Goal: Task Accomplishment & Management: Complete application form

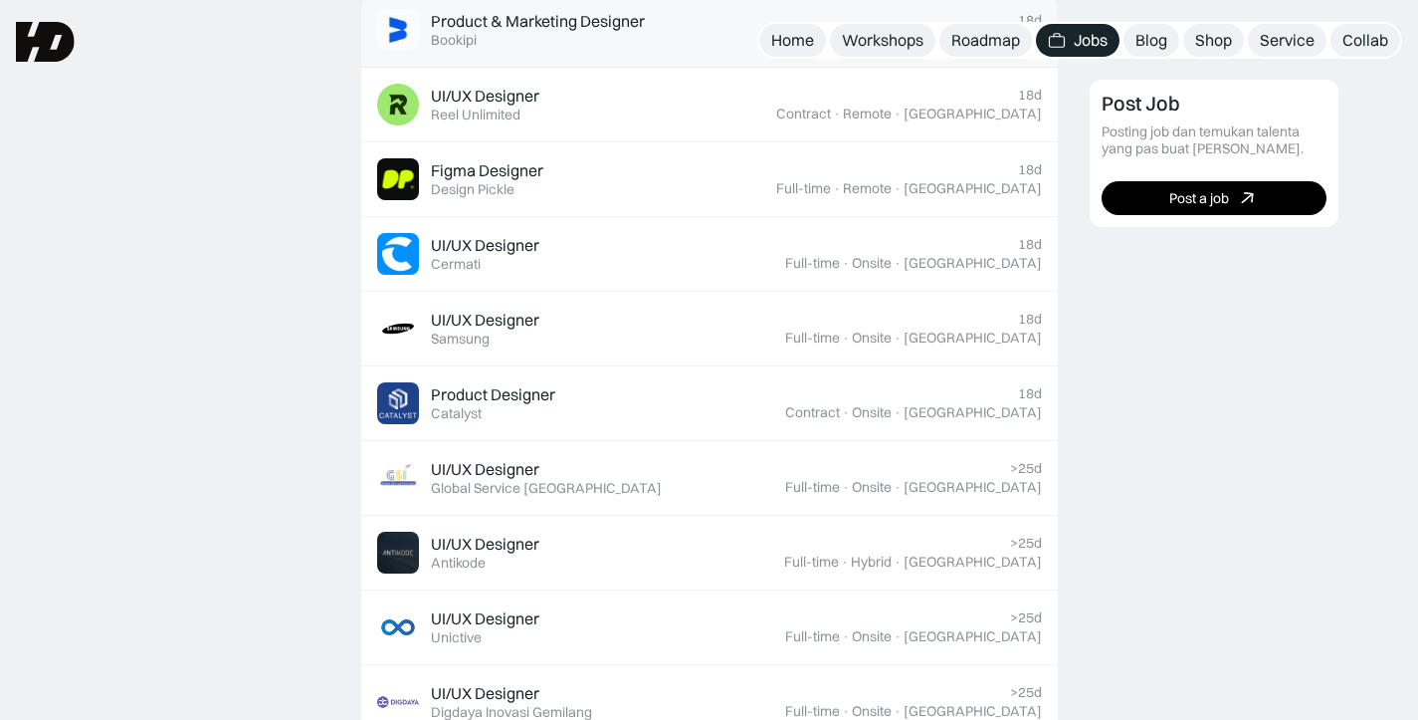
scroll to position [455, 0]
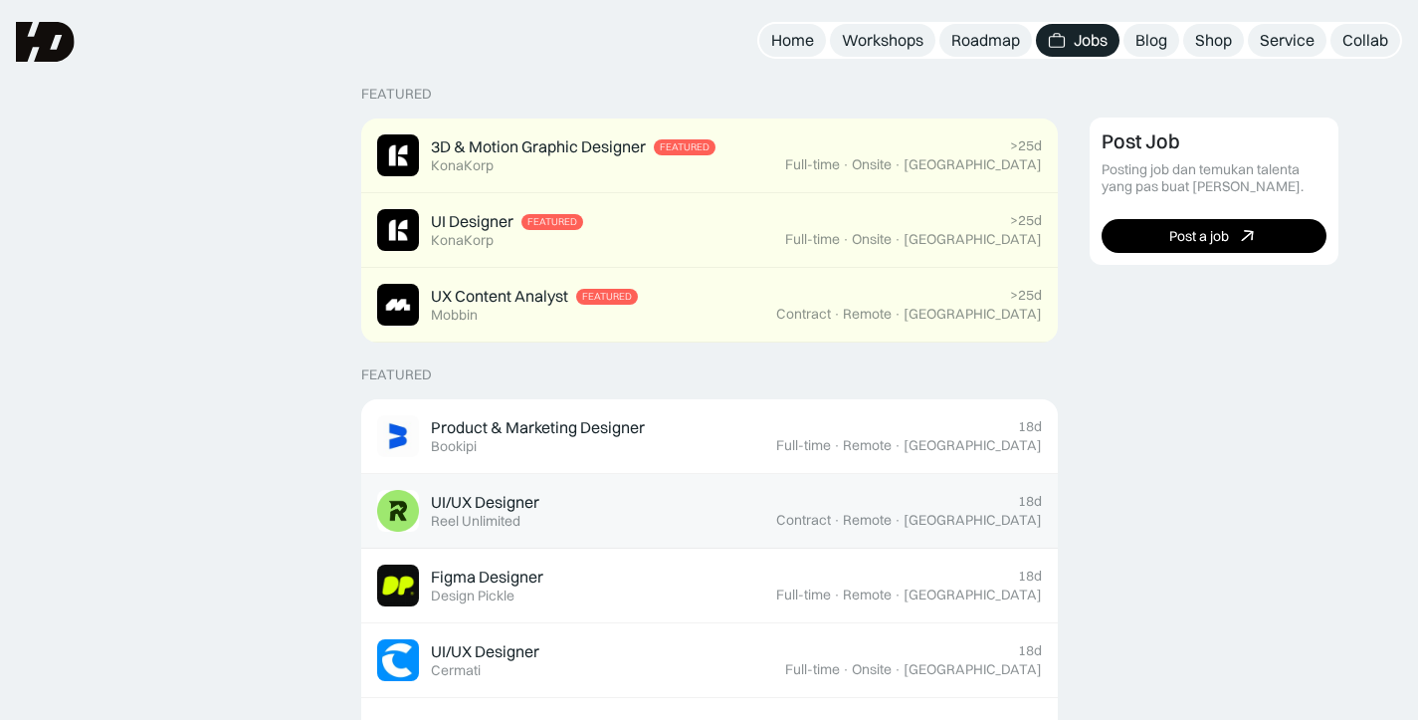
click at [482, 507] on div "UI/UX Designer" at bounding box center [485, 502] width 108 height 21
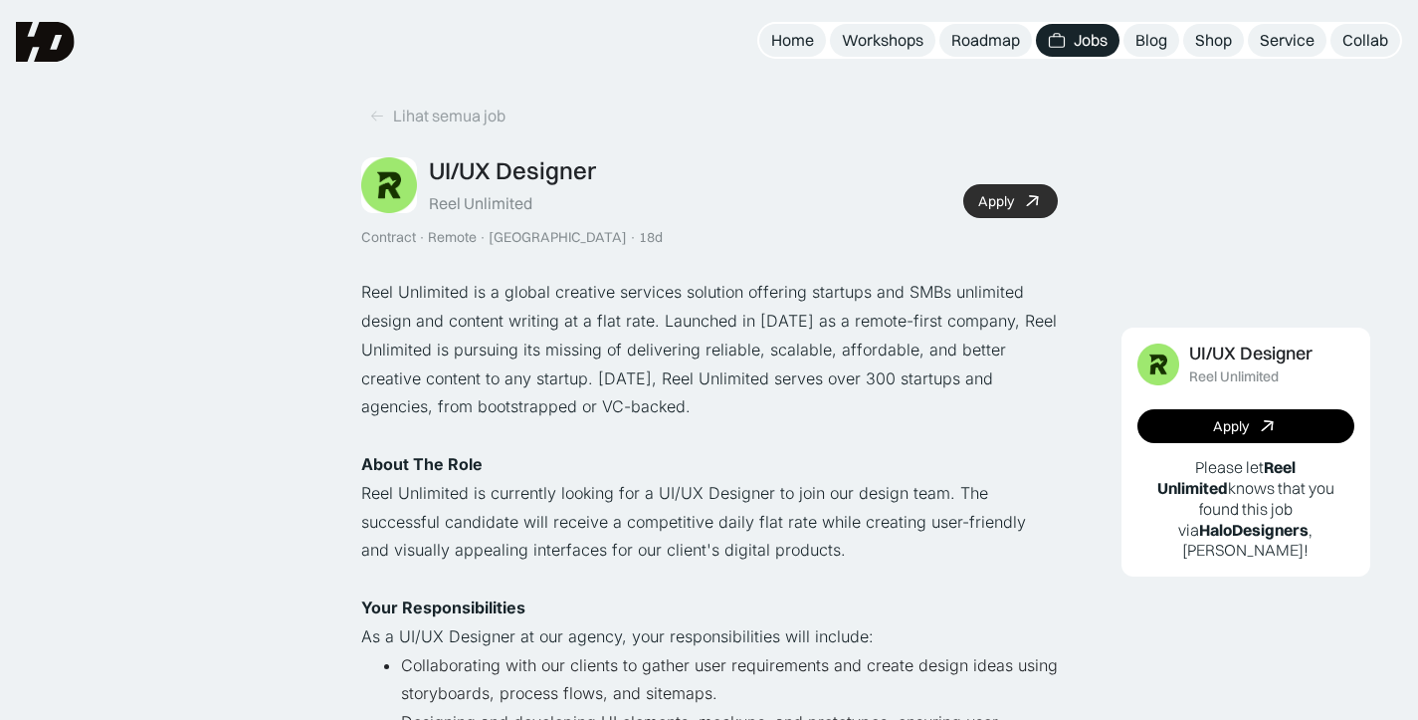
click at [1013, 204] on div "Apply" at bounding box center [996, 201] width 36 height 17
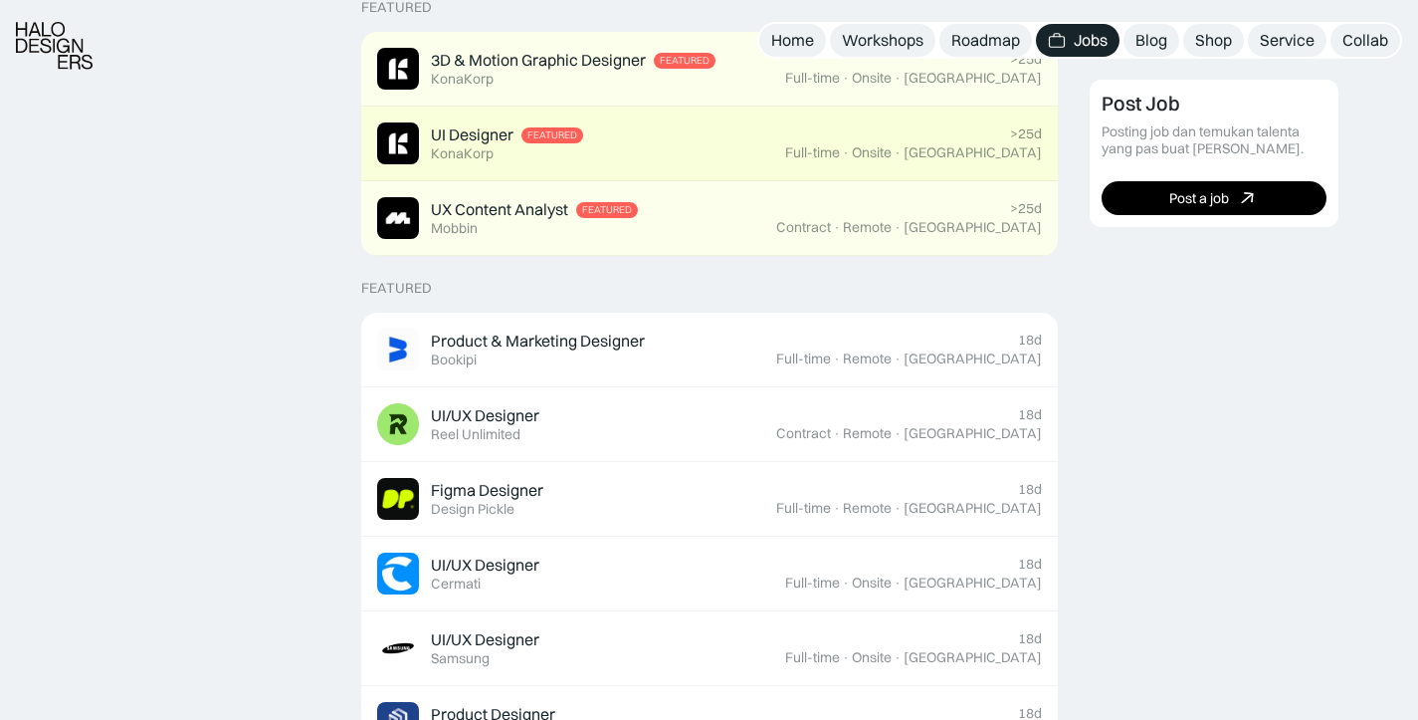
scroll to position [540, 0]
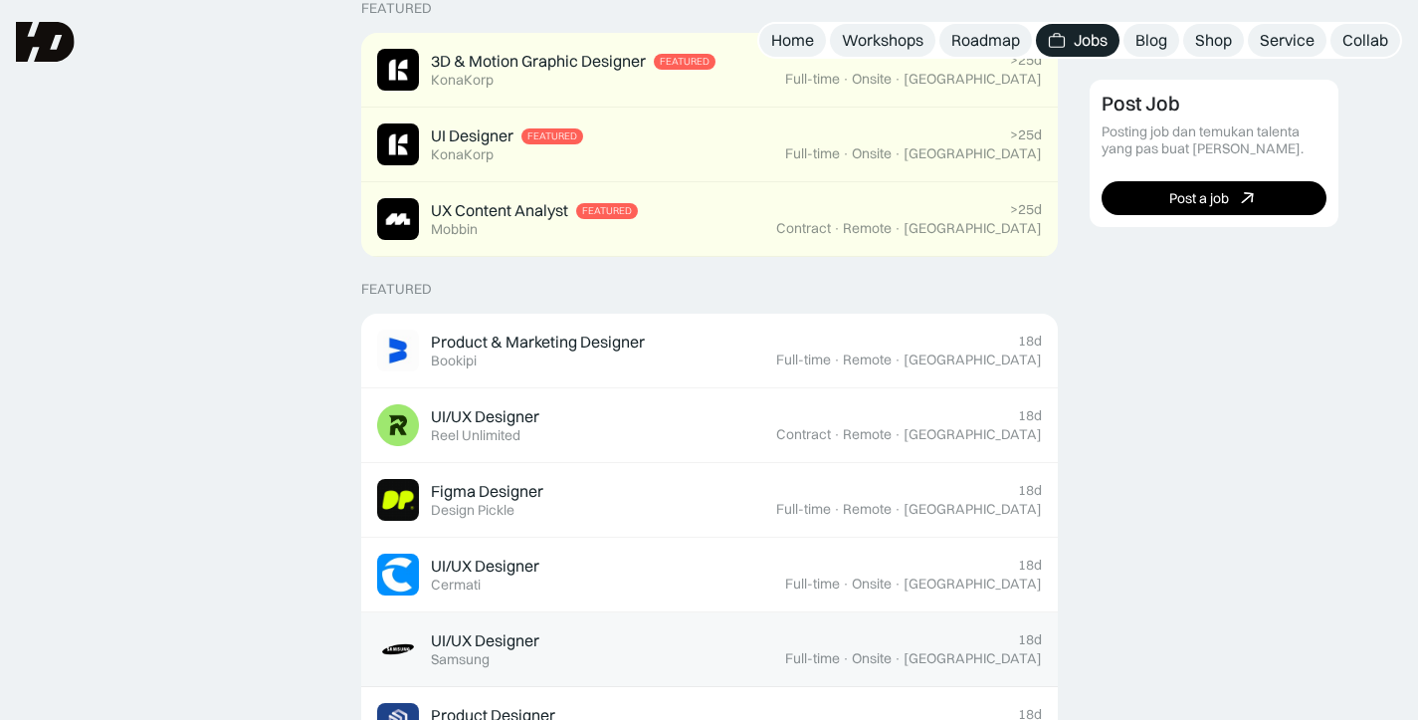
click at [488, 654] on div "Samsung" at bounding box center [460, 659] width 59 height 17
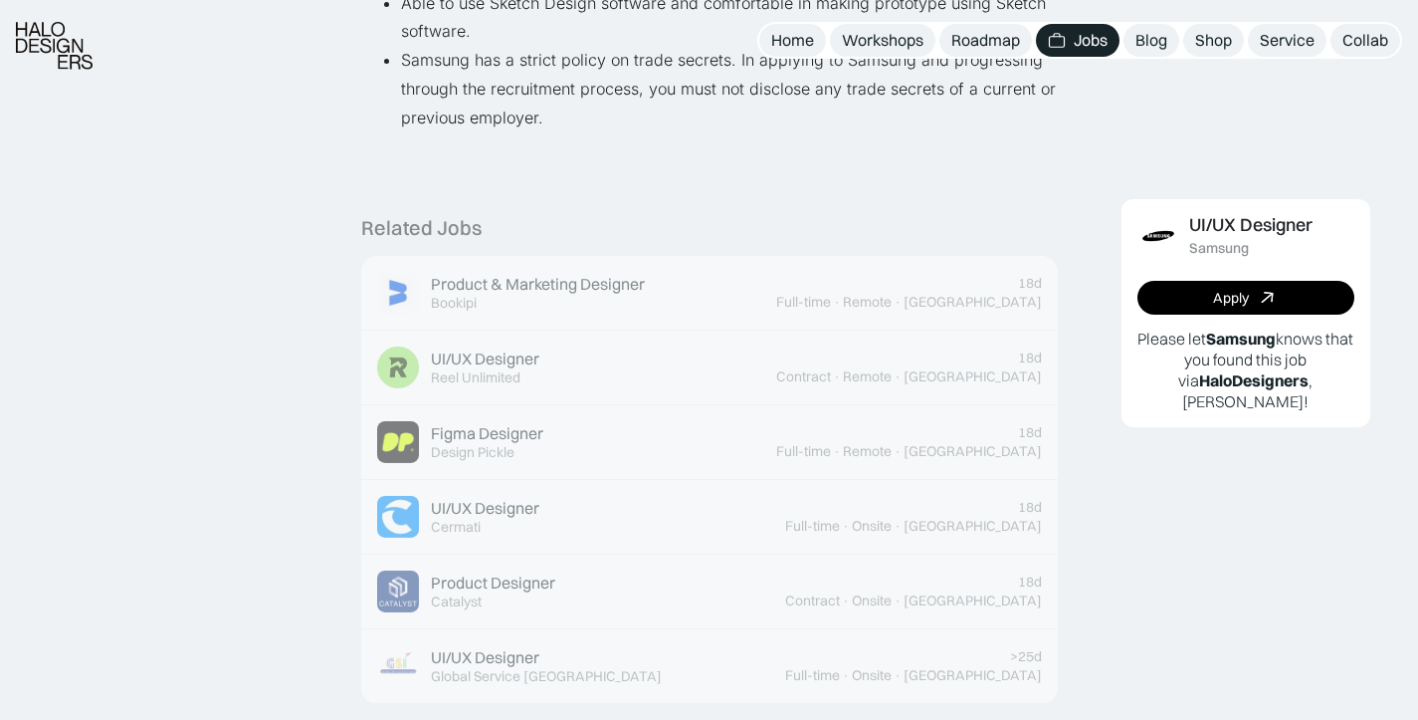
scroll to position [1630, 0]
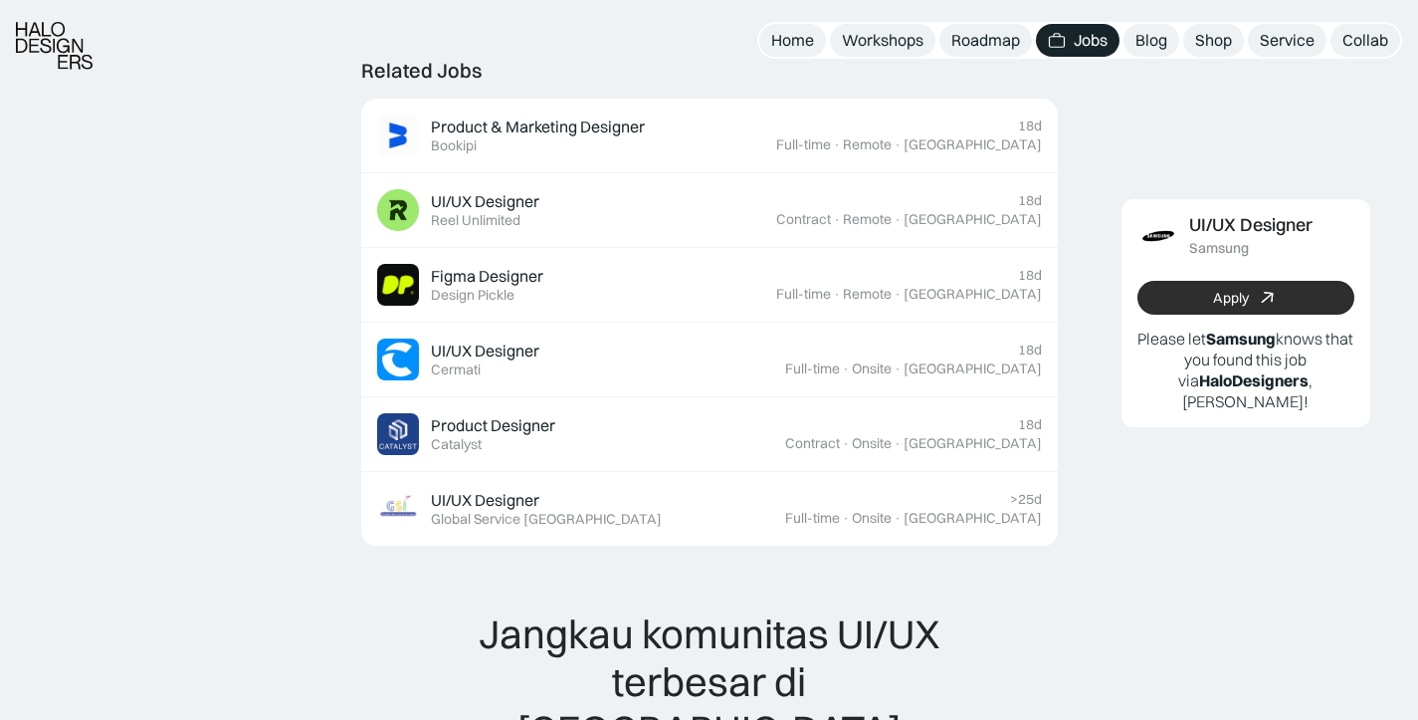
click at [1290, 287] on link "Apply" at bounding box center [1246, 298] width 217 height 34
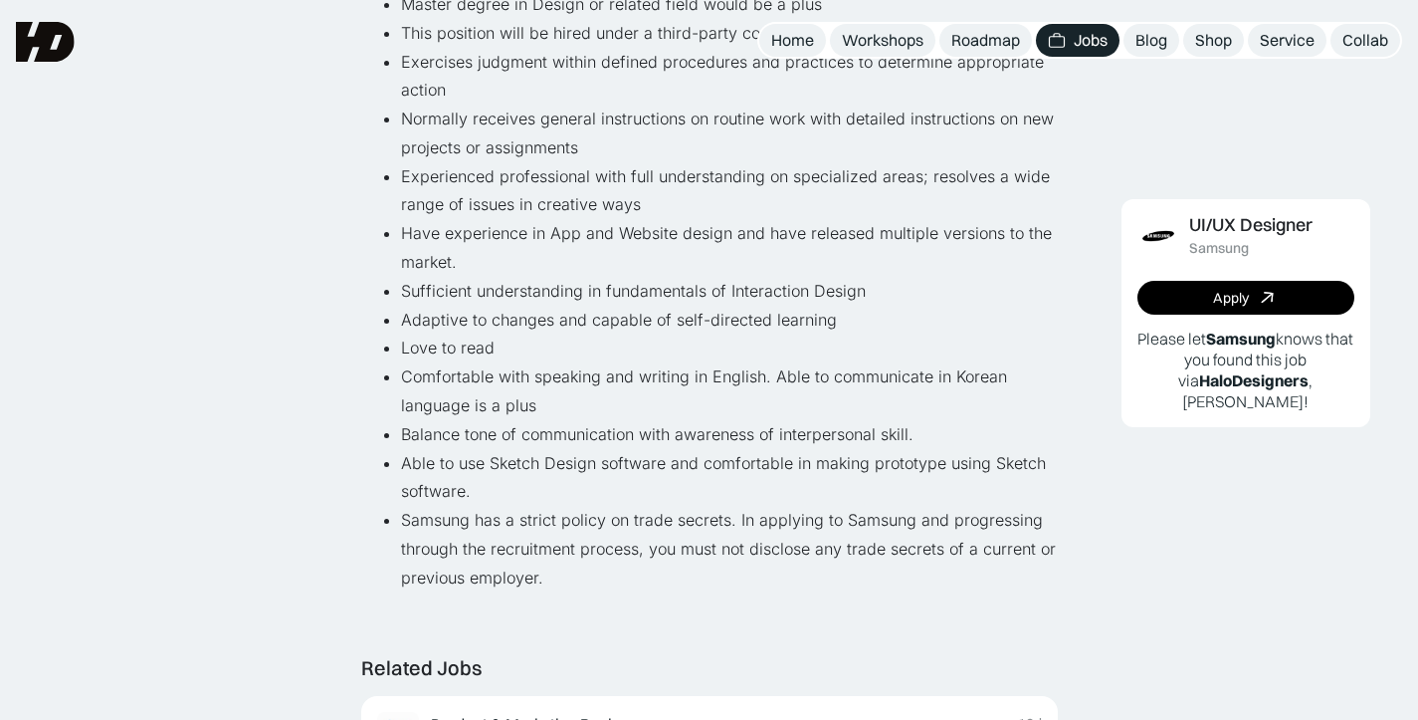
scroll to position [1029, 0]
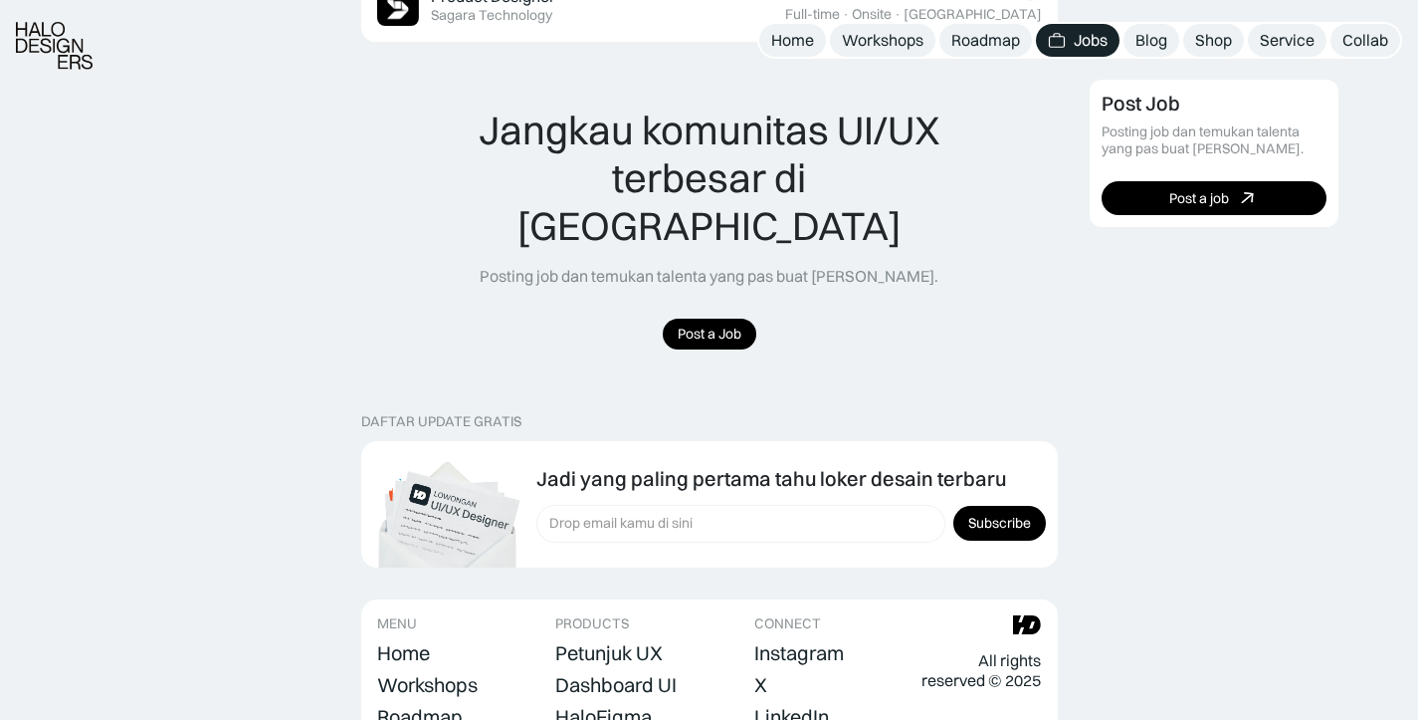
scroll to position [2026, 0]
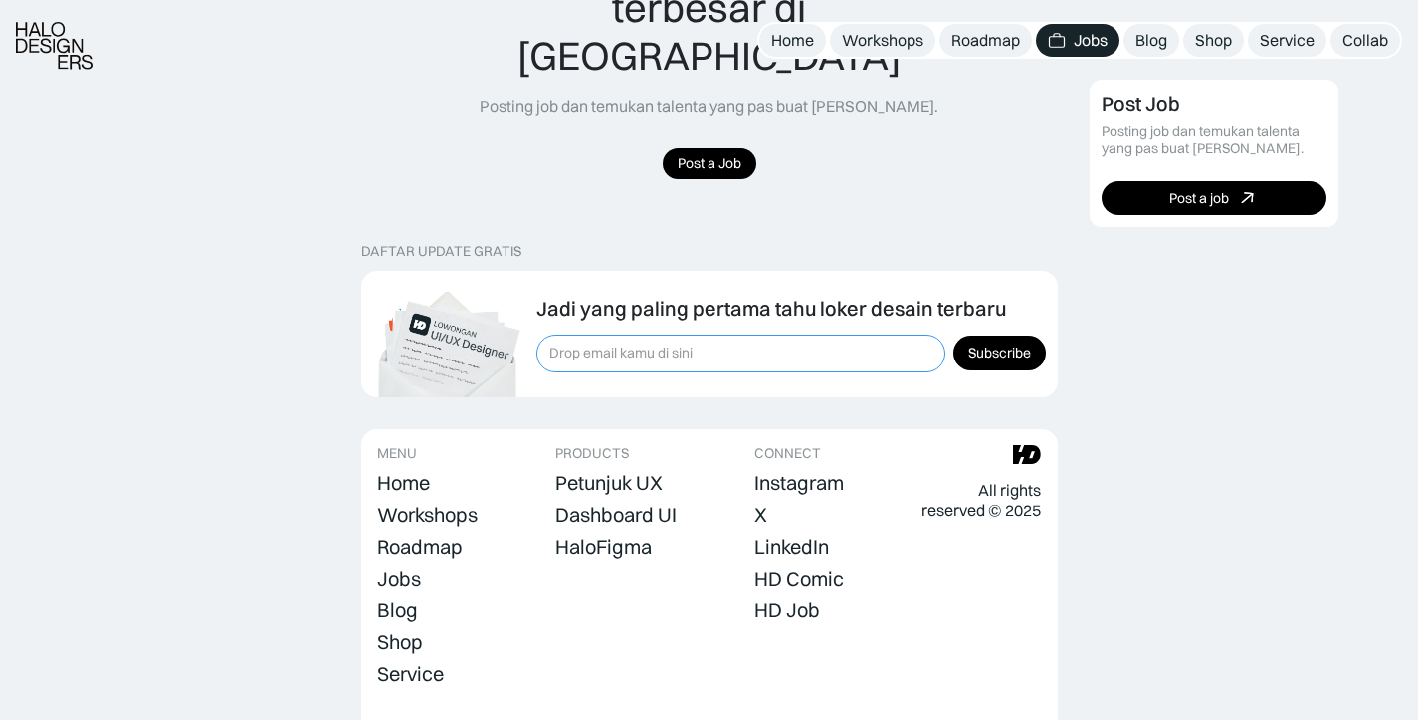
click at [734, 334] on input "Form Subscription" at bounding box center [740, 353] width 409 height 38
type input "[EMAIL_ADDRESS][DOMAIN_NAME]"
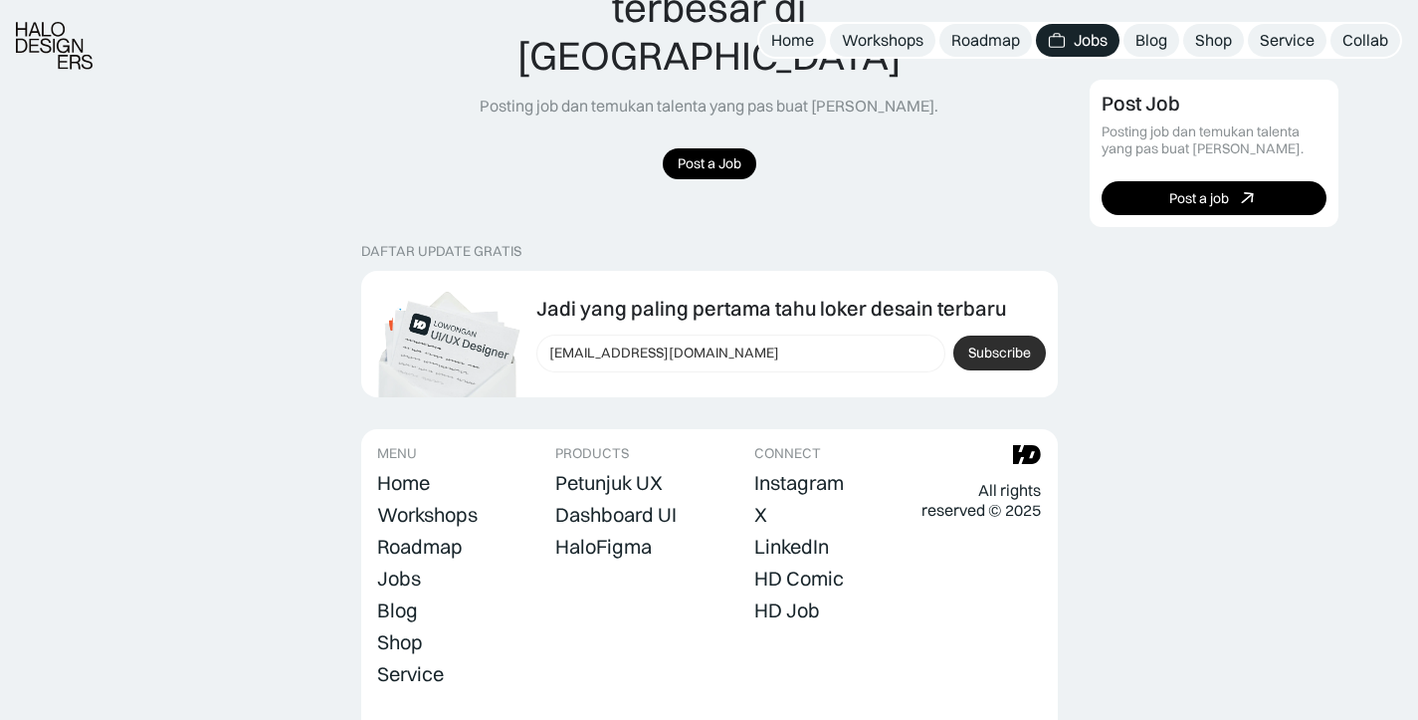
click at [1008, 335] on input "Subscribe" at bounding box center [999, 352] width 93 height 35
type input "Please wait..."
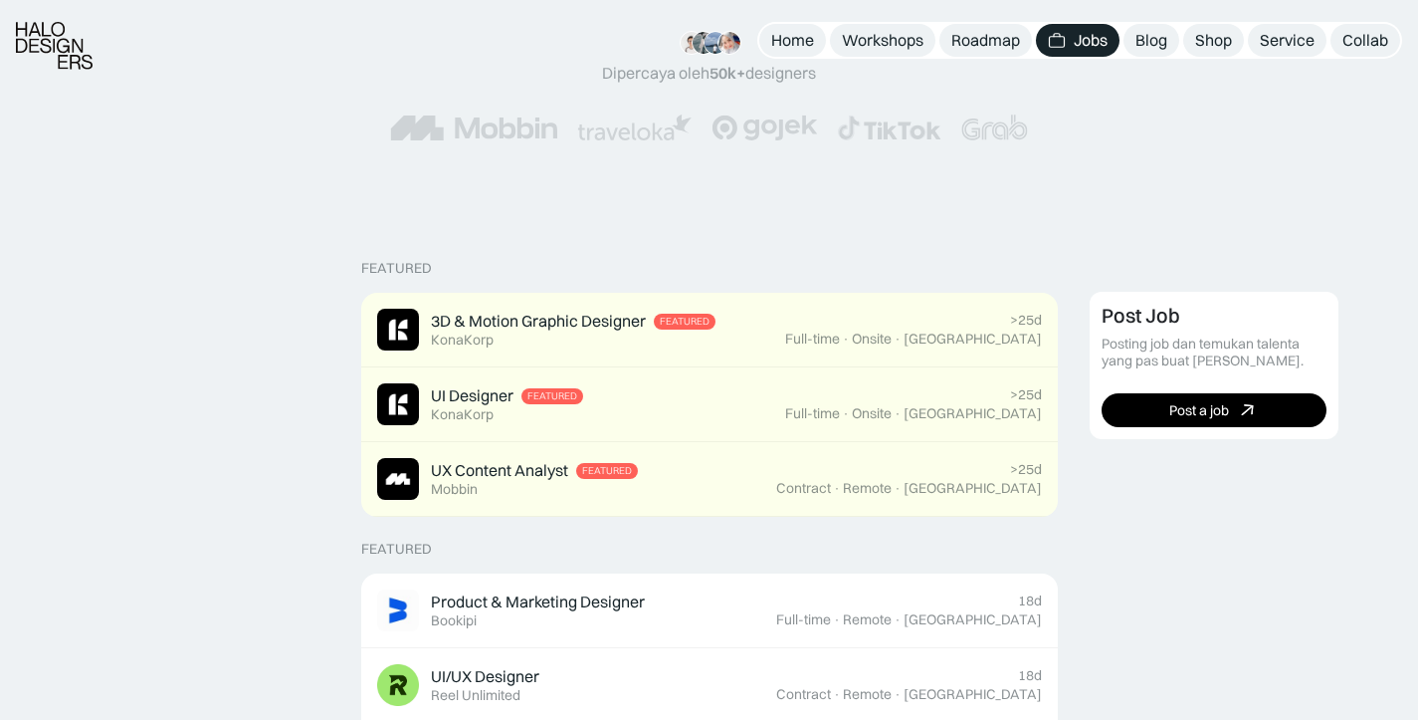
scroll to position [425, 0]
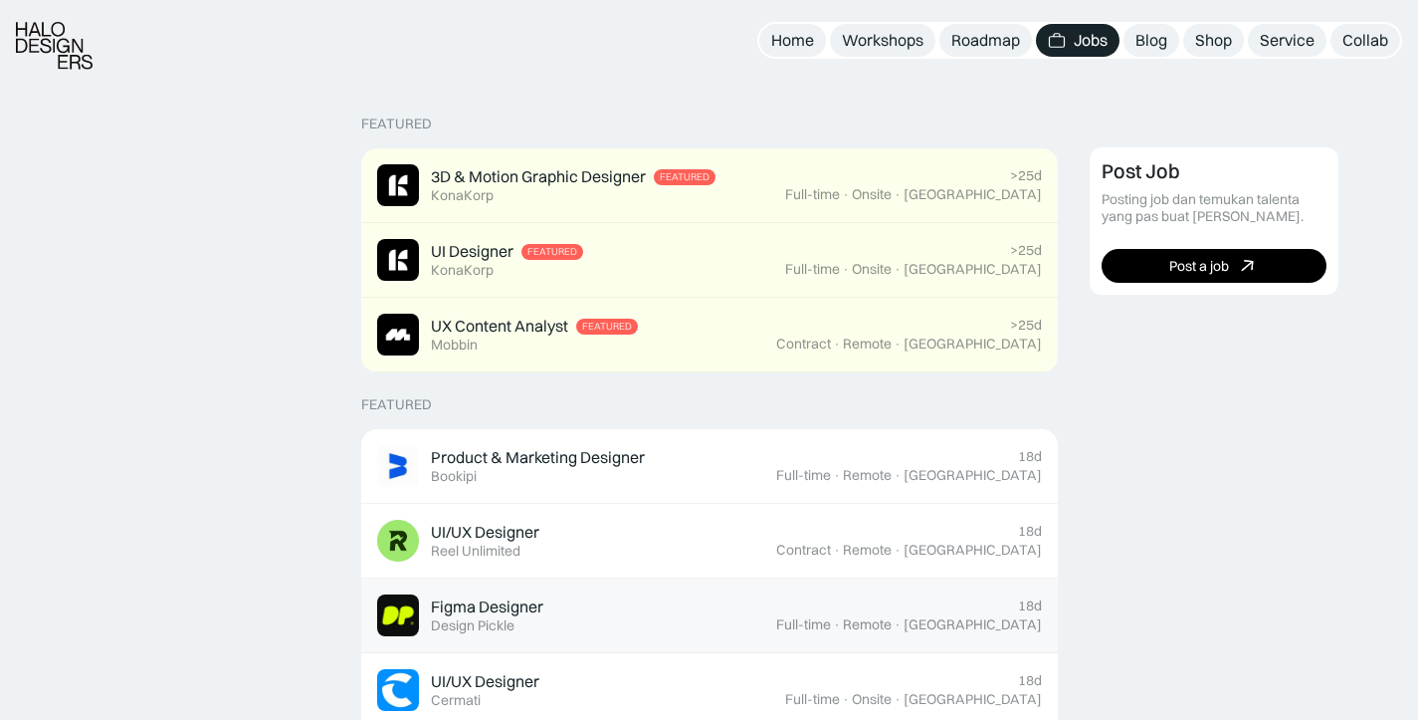
click at [510, 596] on div "Figma Designer" at bounding box center [487, 606] width 112 height 21
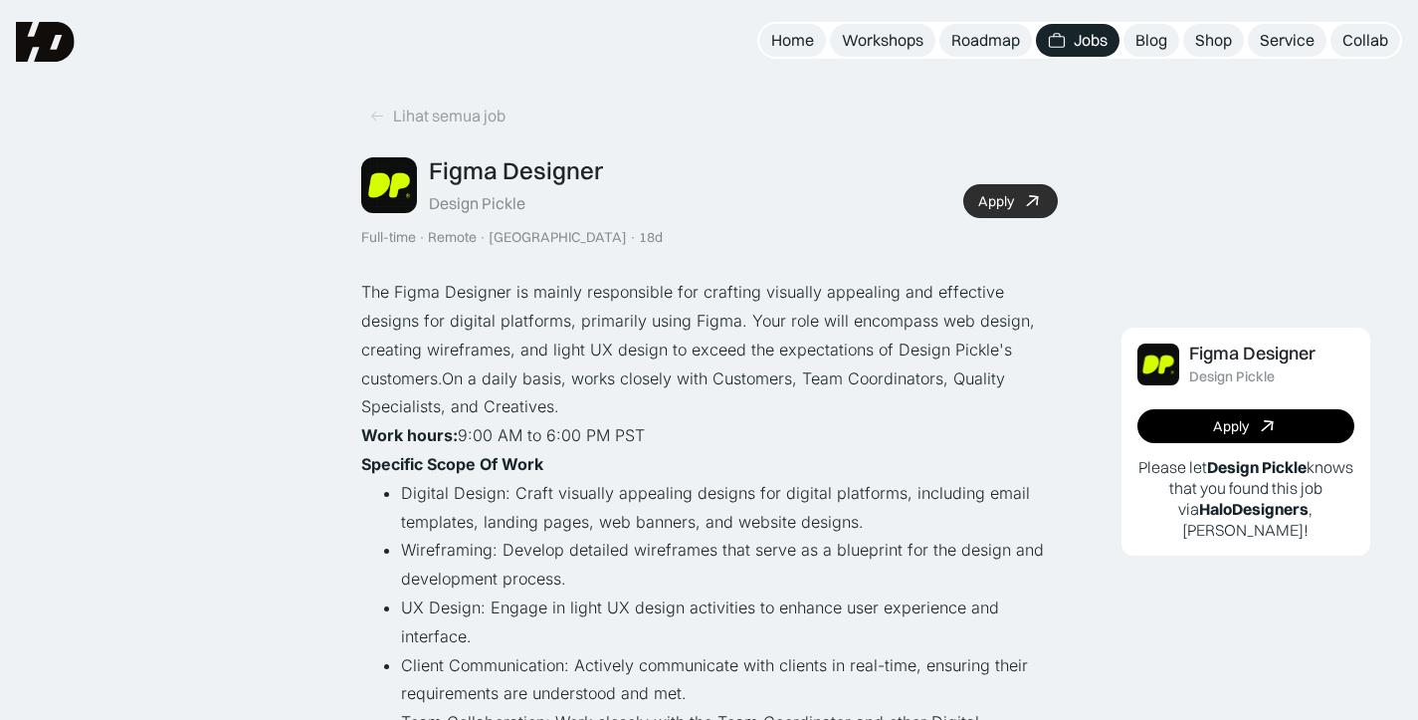
click at [1006, 212] on link "Apply" at bounding box center [1010, 201] width 95 height 34
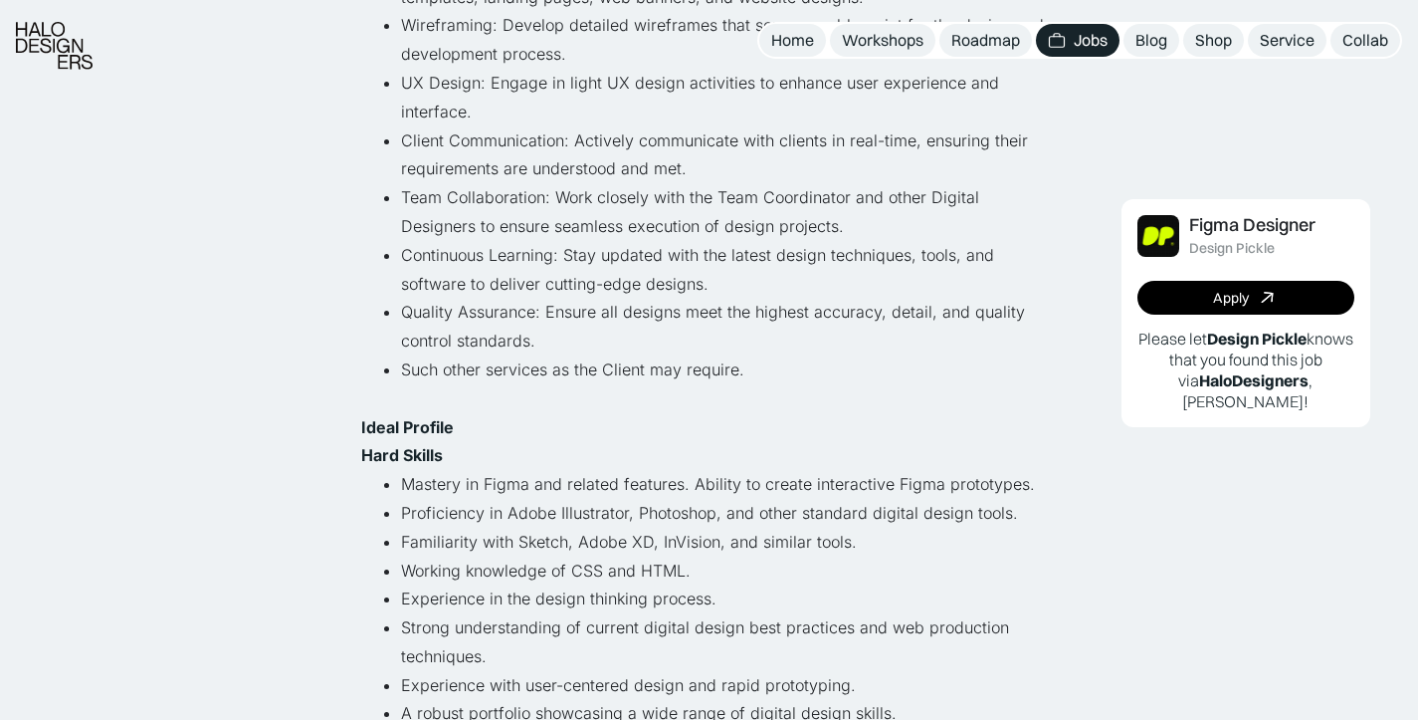
scroll to position [994, 0]
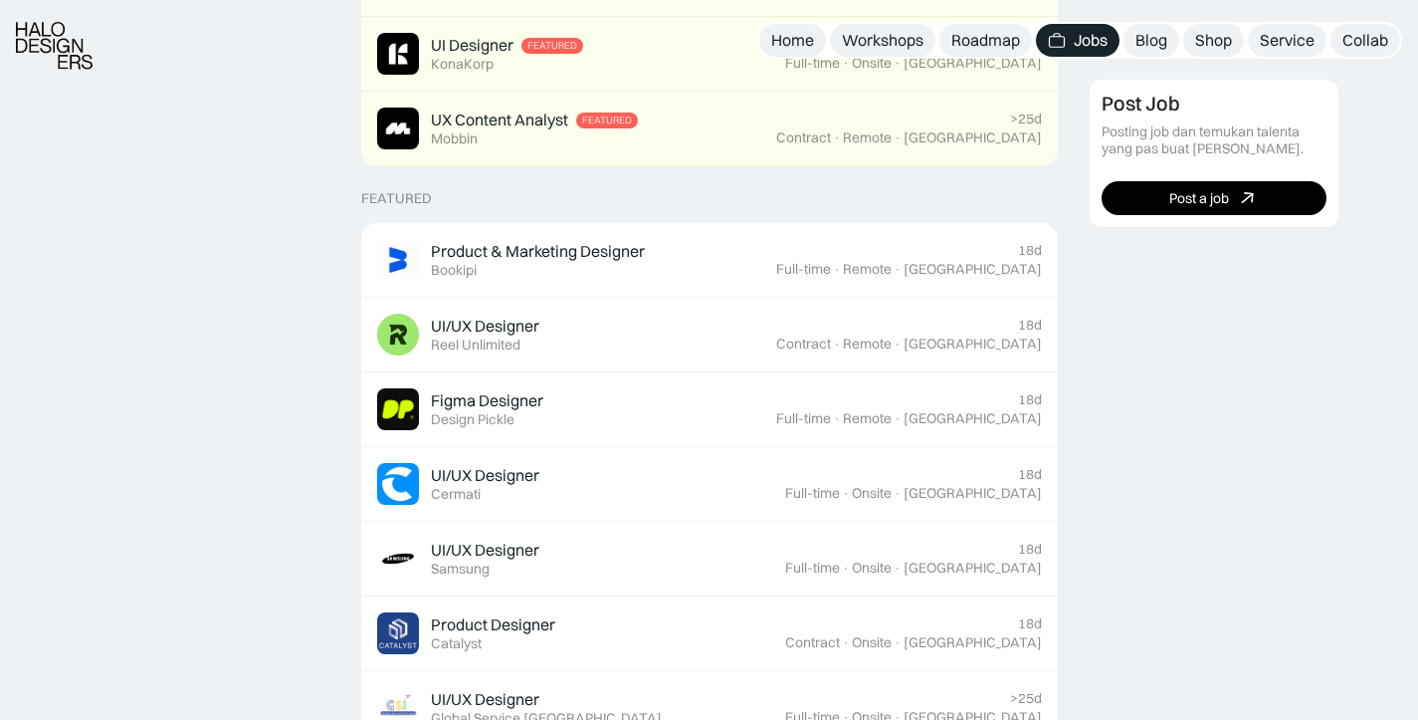
scroll to position [640, 0]
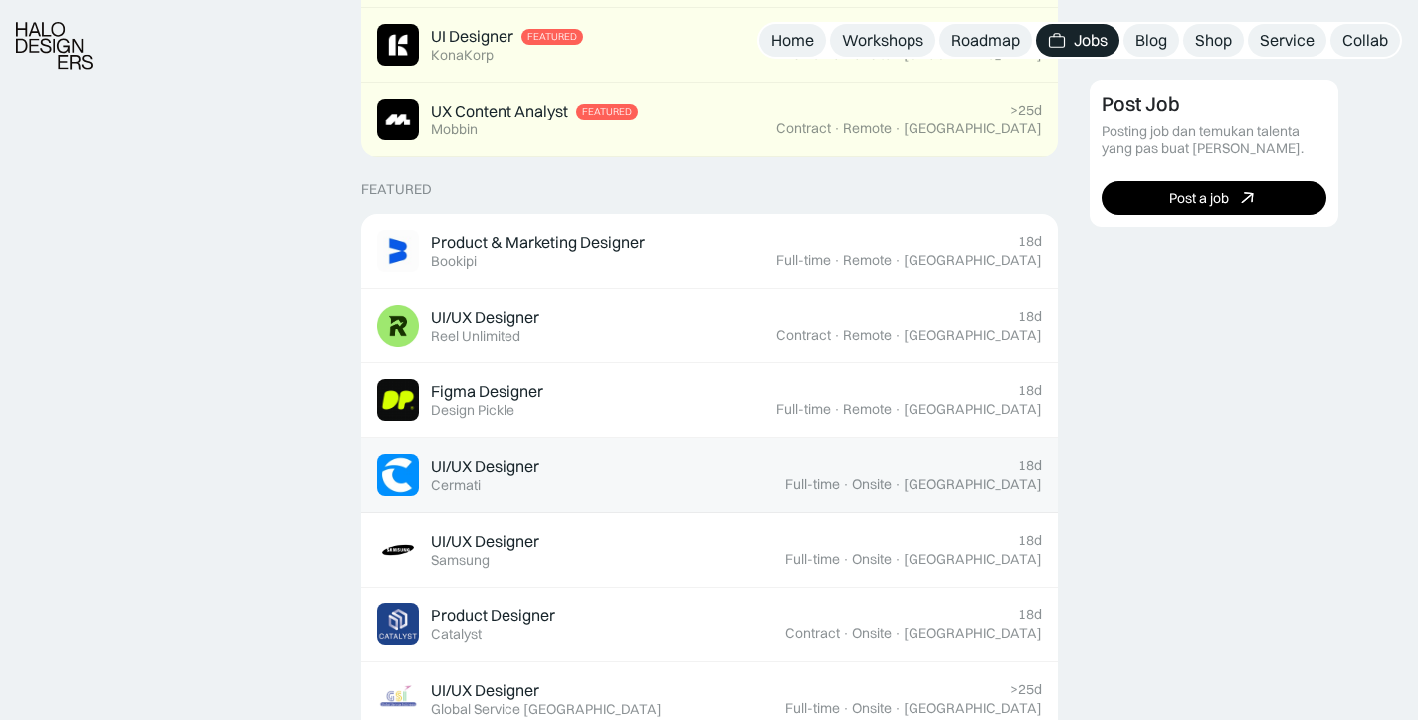
click at [479, 459] on div "UI/UX Designer" at bounding box center [485, 466] width 108 height 21
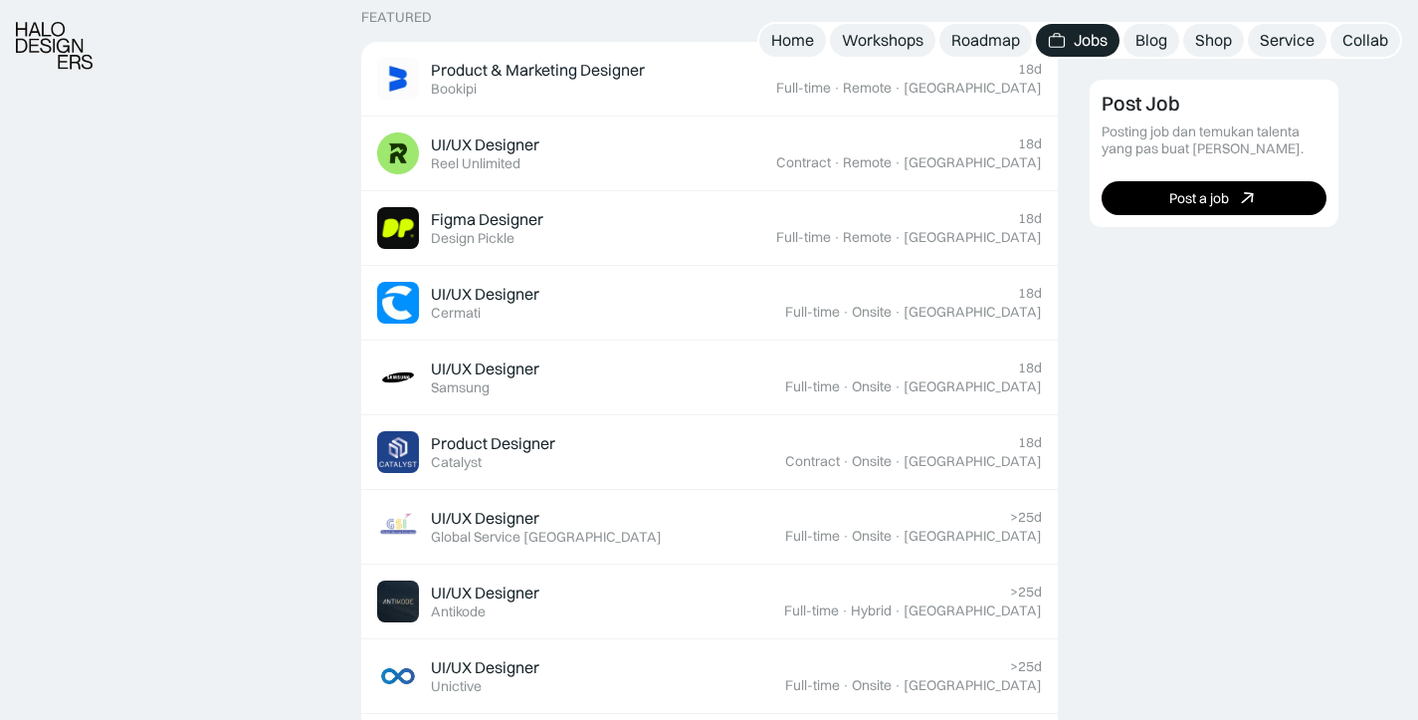
scroll to position [853, 0]
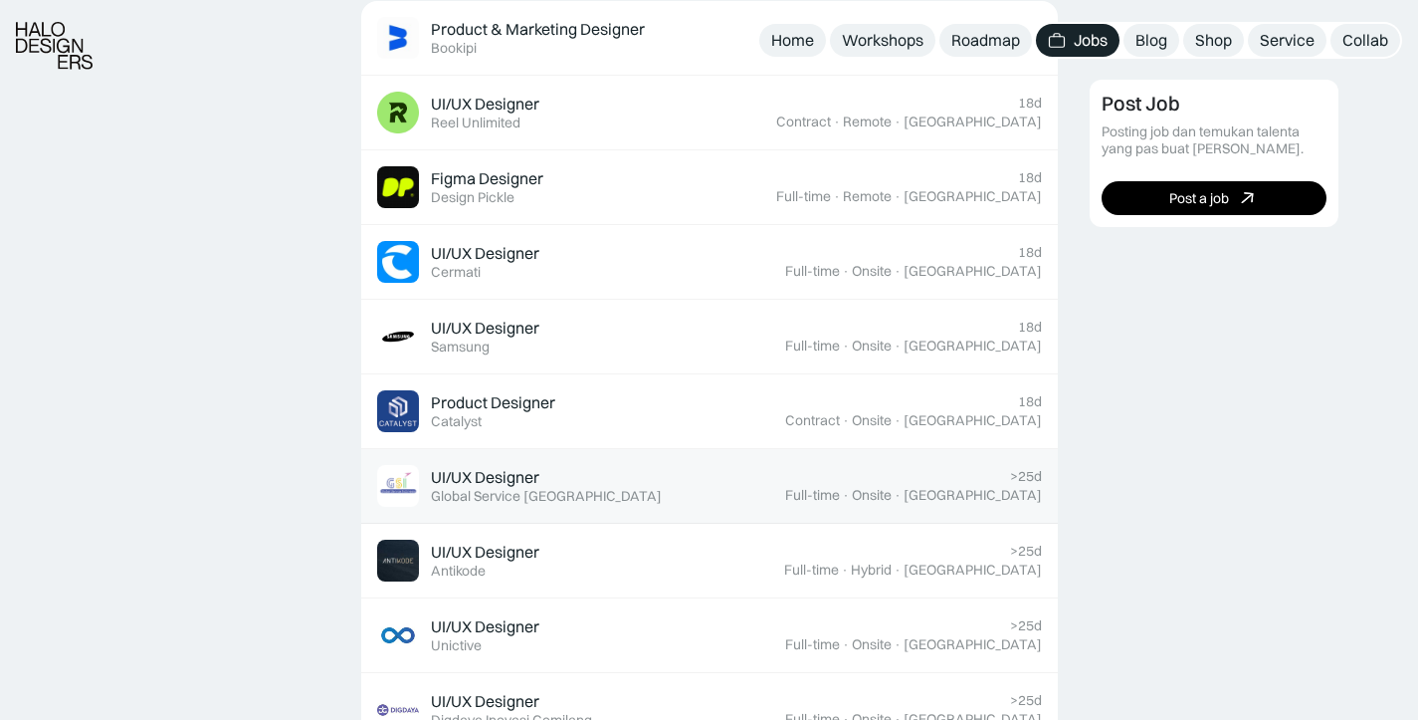
click at [508, 473] on div "UI/UX Designer" at bounding box center [485, 477] width 108 height 21
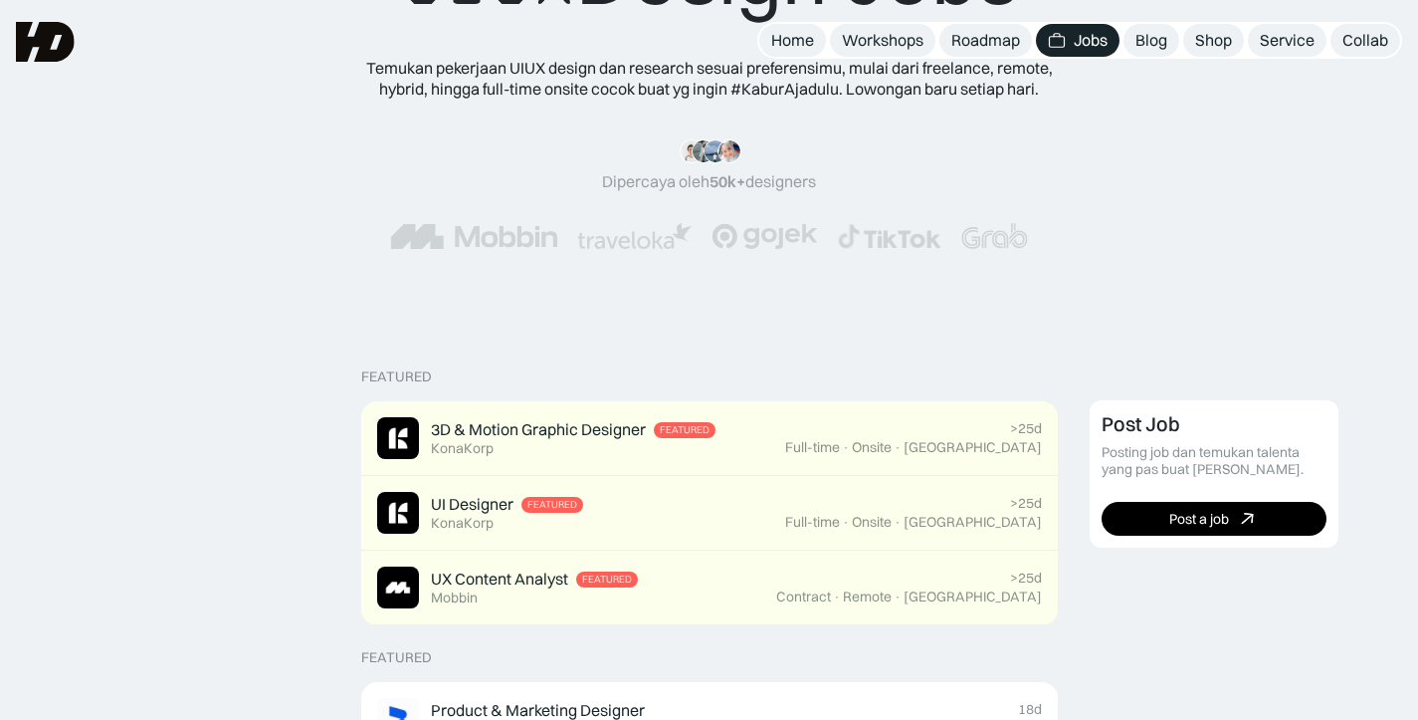
scroll to position [0, 0]
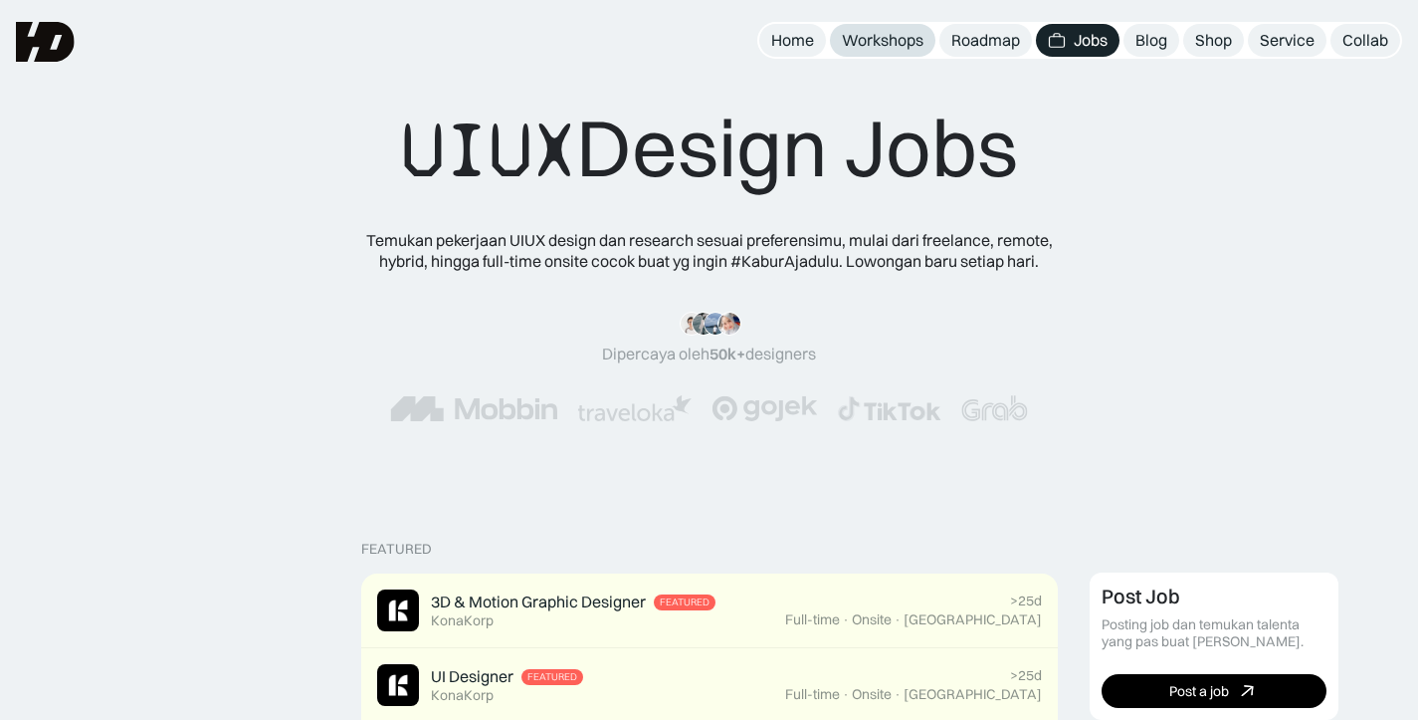
click at [902, 42] on div "Workshops" at bounding box center [883, 40] width 82 height 21
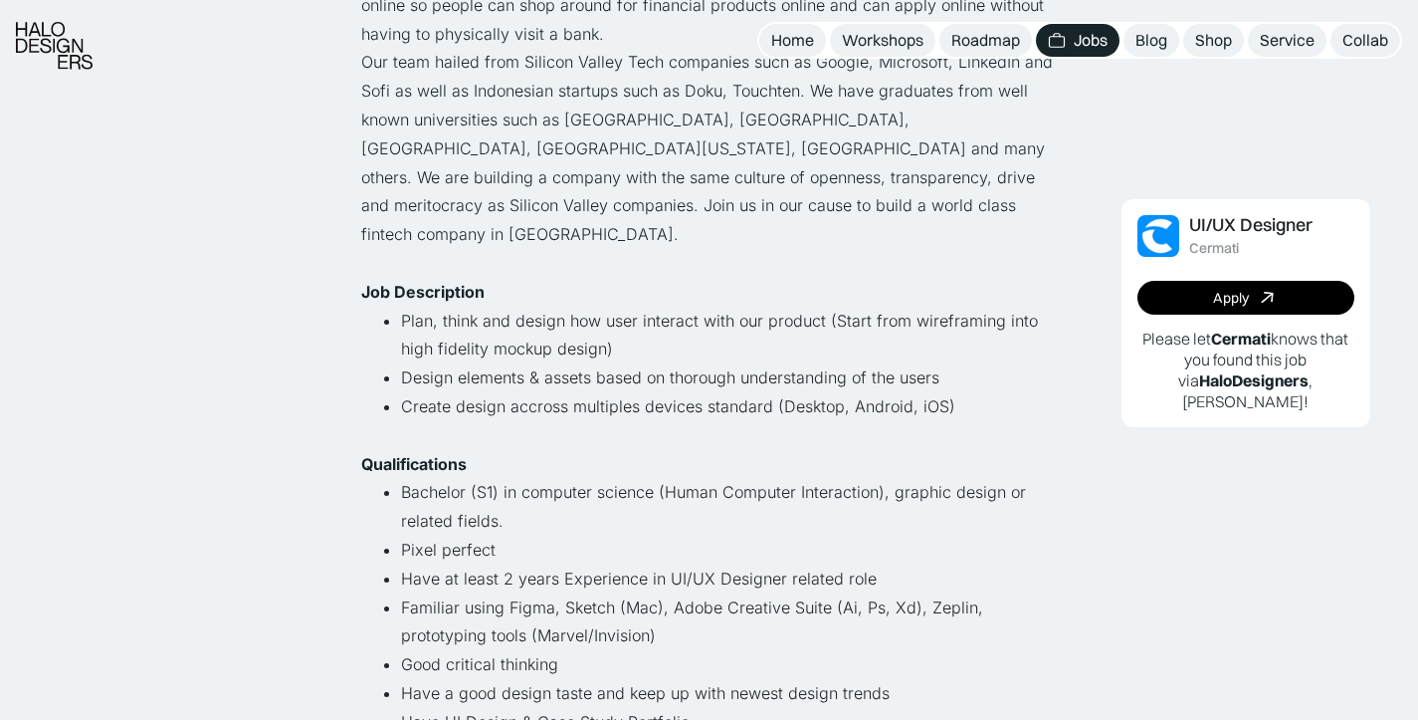
scroll to position [612, 0]
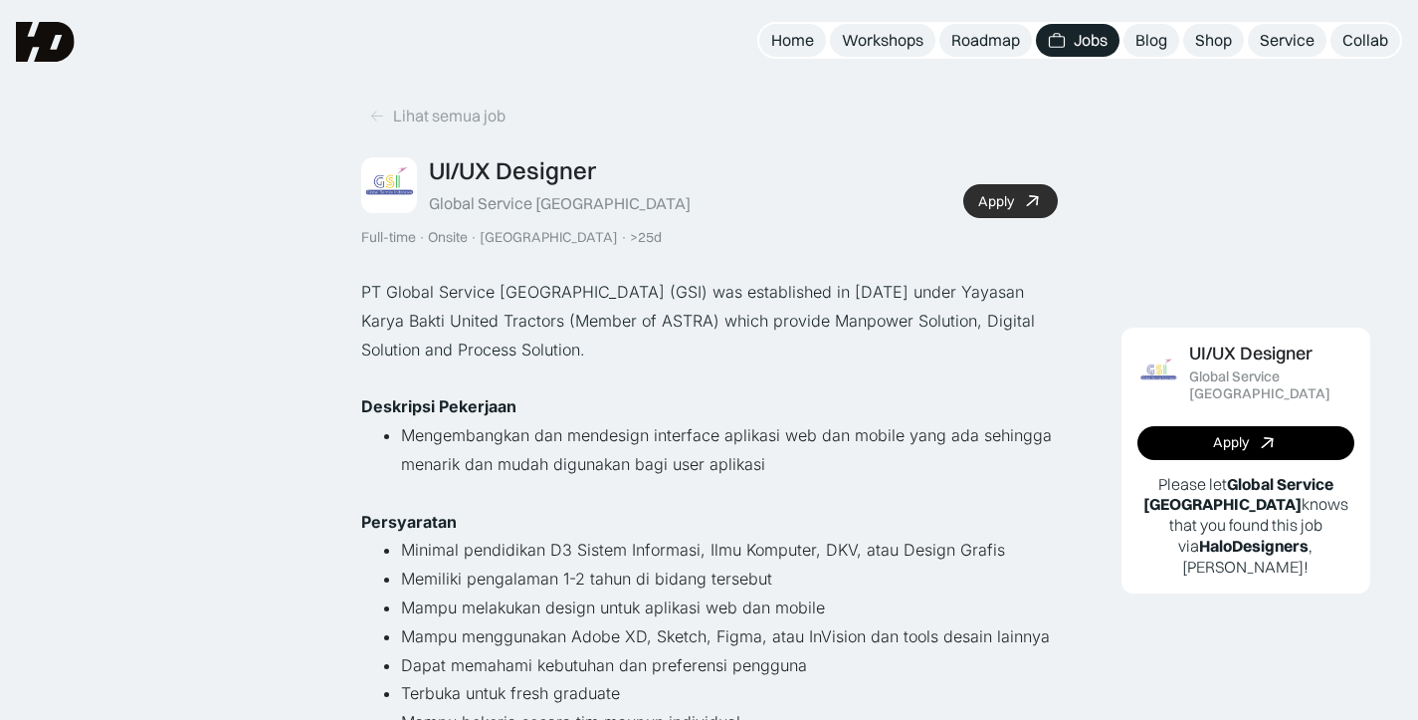
click at [1023, 211] on link "Apply" at bounding box center [1010, 201] width 95 height 34
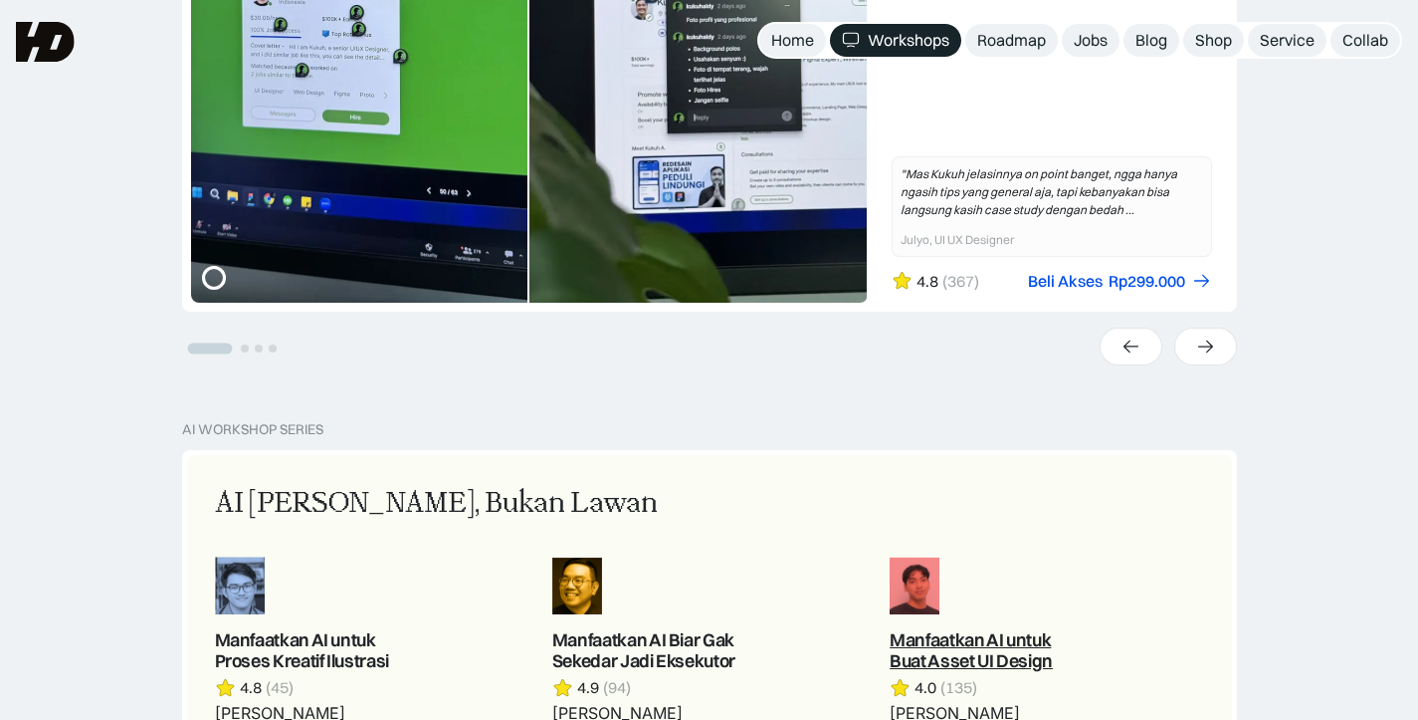
scroll to position [321, 0]
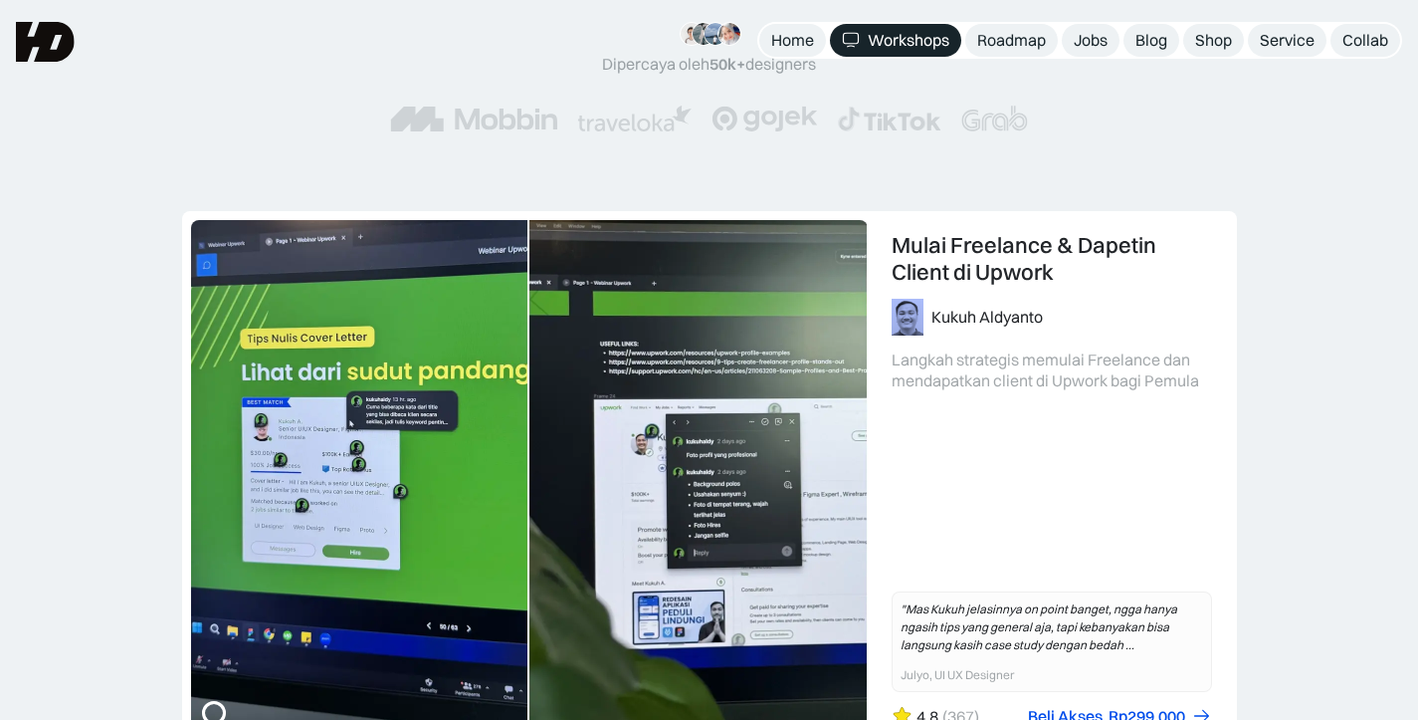
click at [1321, 280] on div "UX Research 101: Membuat Research Blueprint Karina Resista Yunidwi Belajar meng…" at bounding box center [709, 533] width 1418 height 645
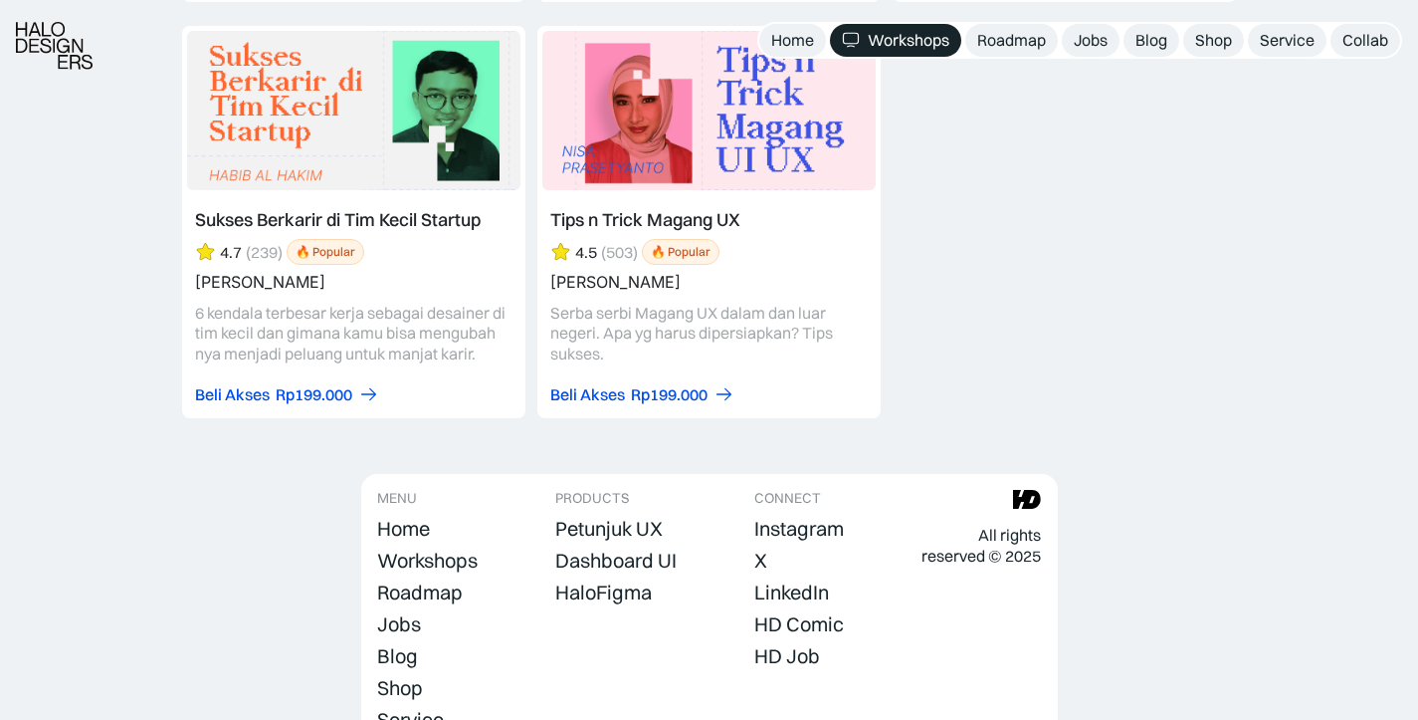
scroll to position [8739, 0]
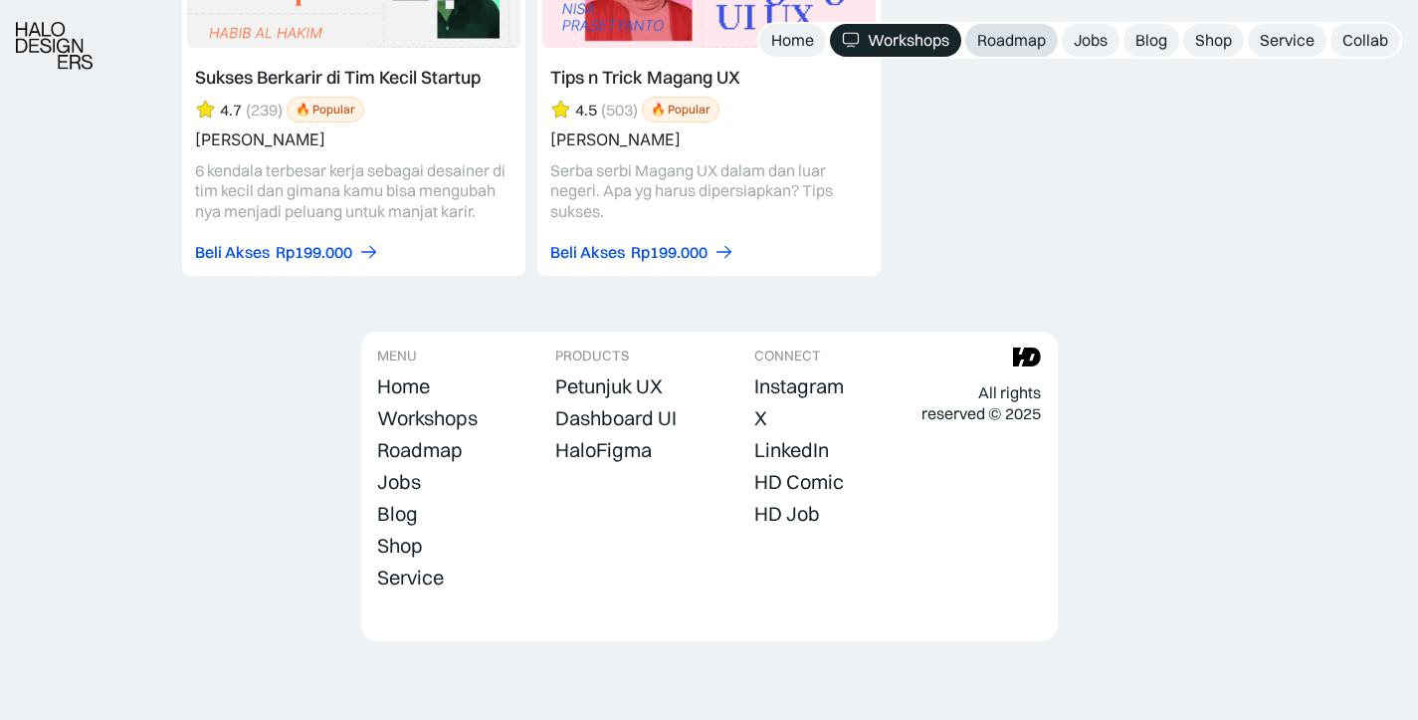
click at [1041, 51] on link "Roadmap" at bounding box center [1011, 40] width 93 height 33
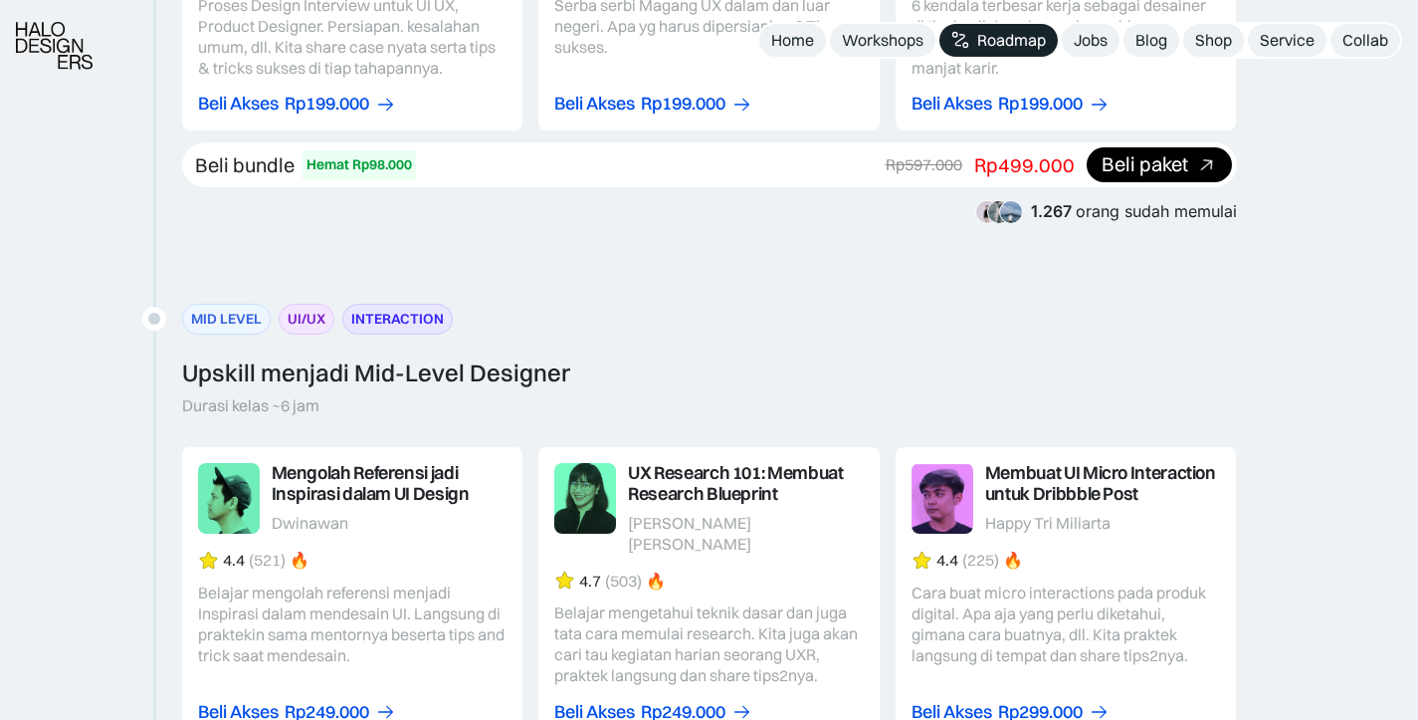
scroll to position [2784, 0]
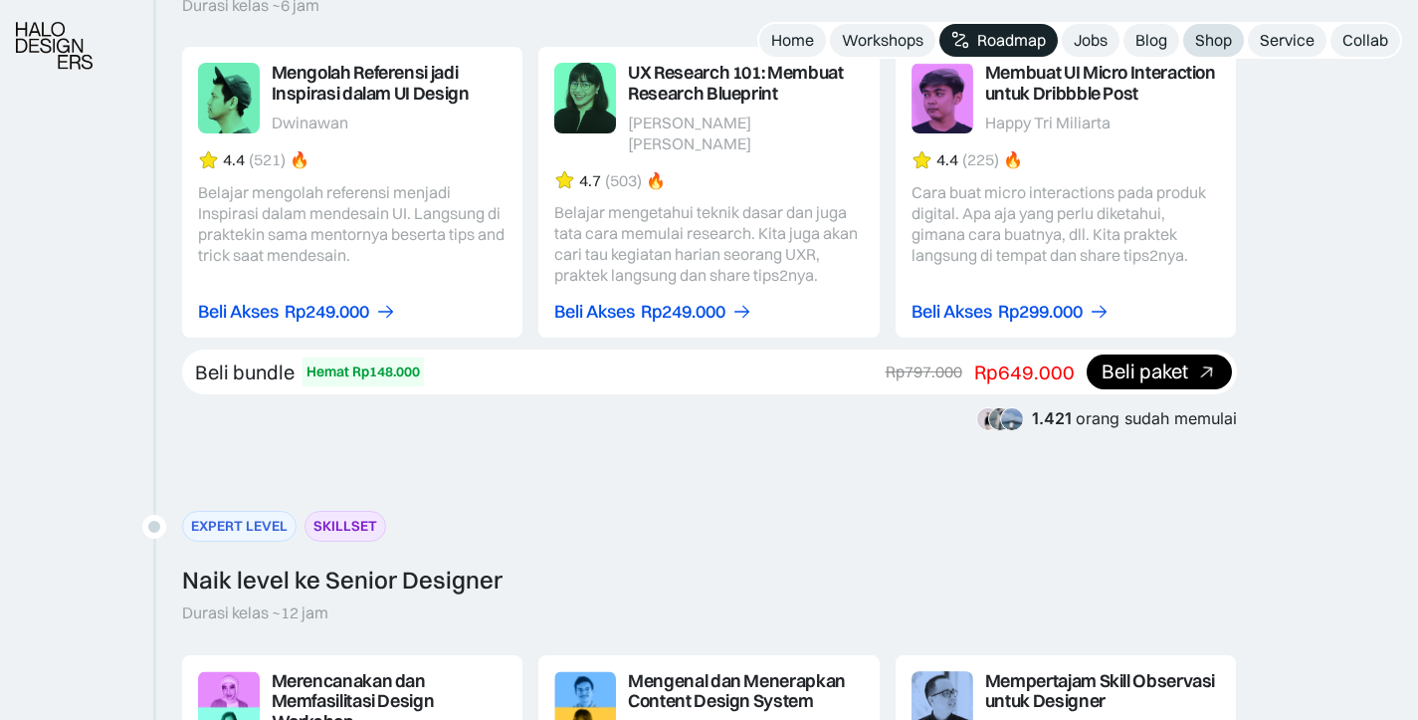
click at [1208, 45] on div "Shop" at bounding box center [1213, 40] width 37 height 21
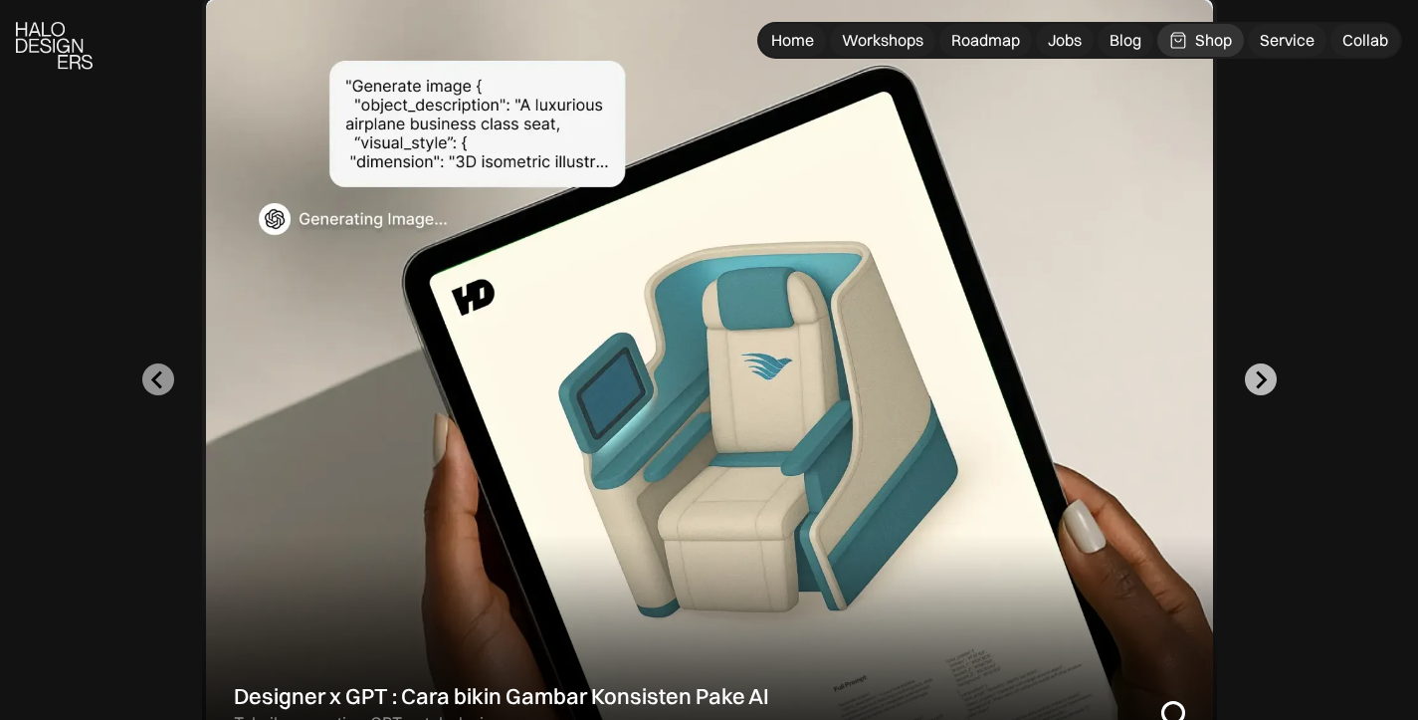
scroll to position [614, 0]
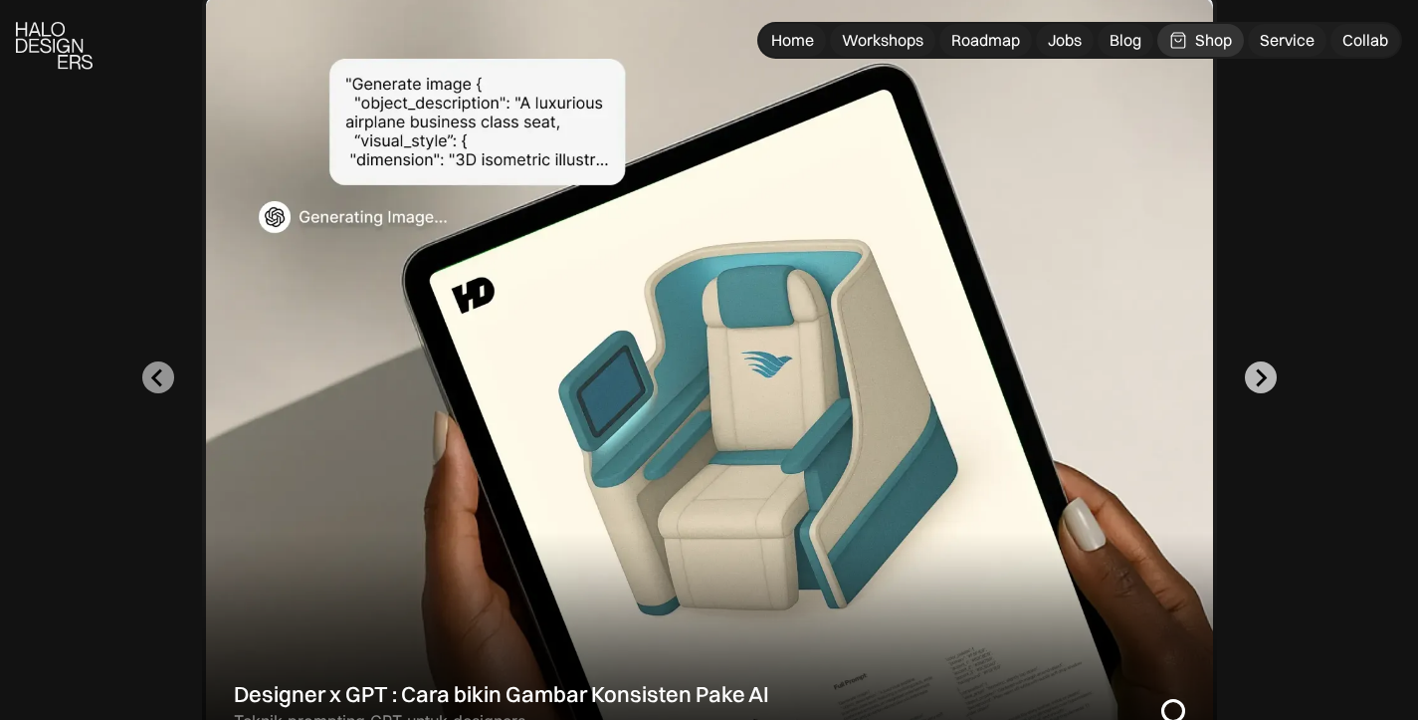
click at [1262, 383] on icon "Next slide" at bounding box center [1260, 377] width 19 height 19
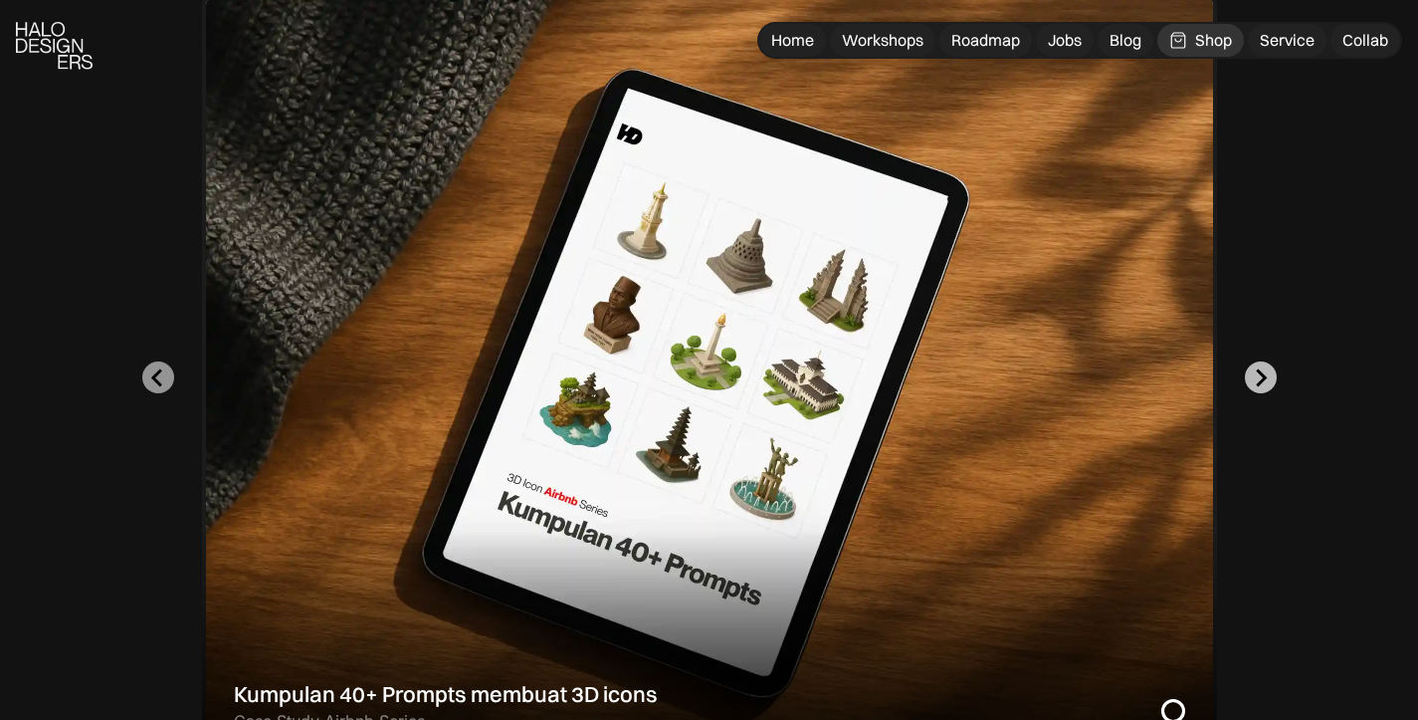
click at [1262, 383] on icon "Go to first slide" at bounding box center [1260, 377] width 19 height 19
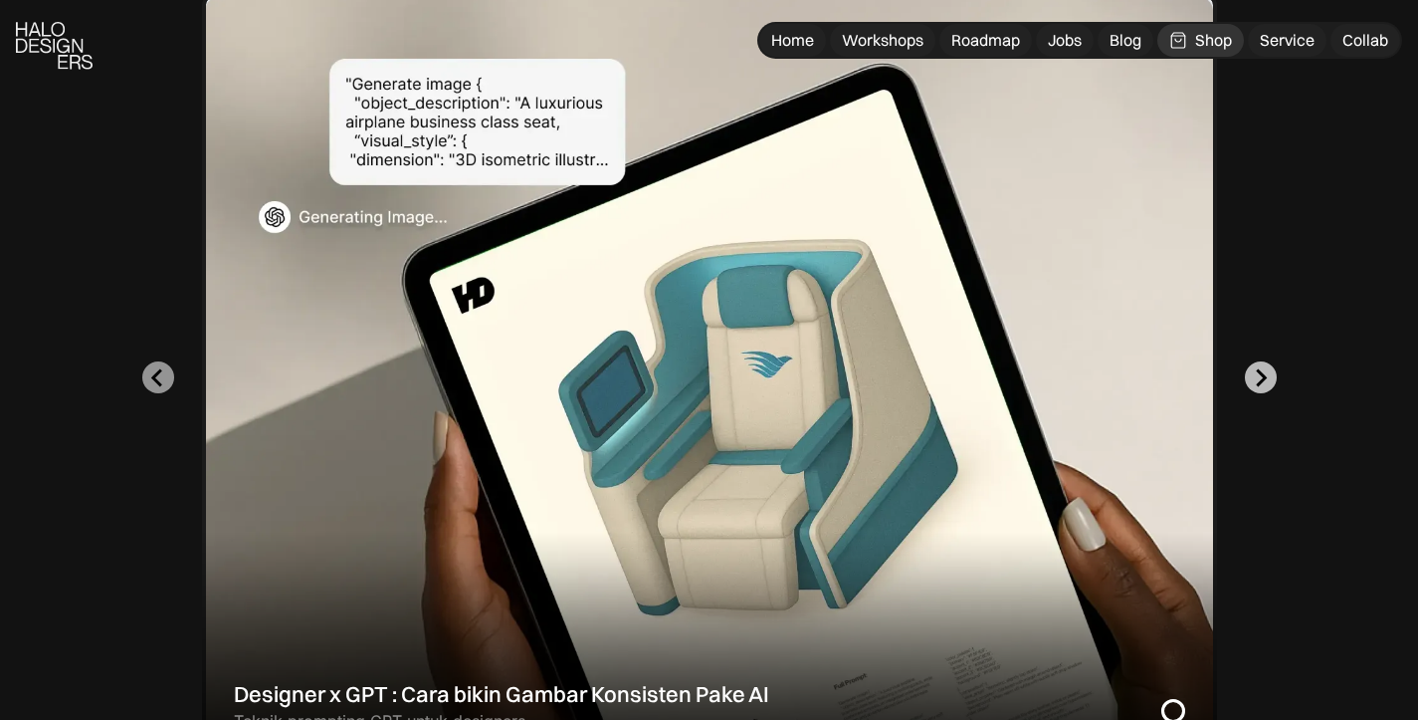
click at [1262, 383] on icon "Next slide" at bounding box center [1260, 377] width 19 height 19
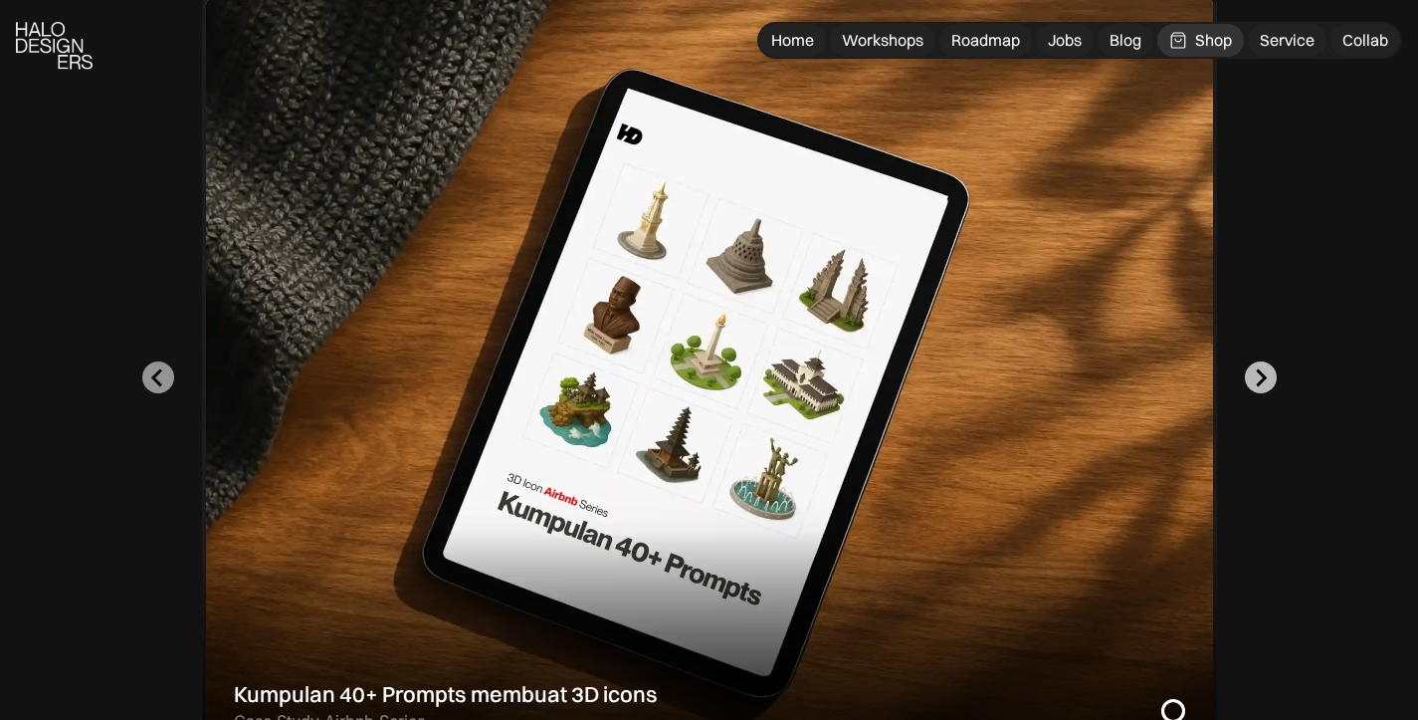
click at [1262, 383] on icon "Go to first slide" at bounding box center [1260, 377] width 19 height 19
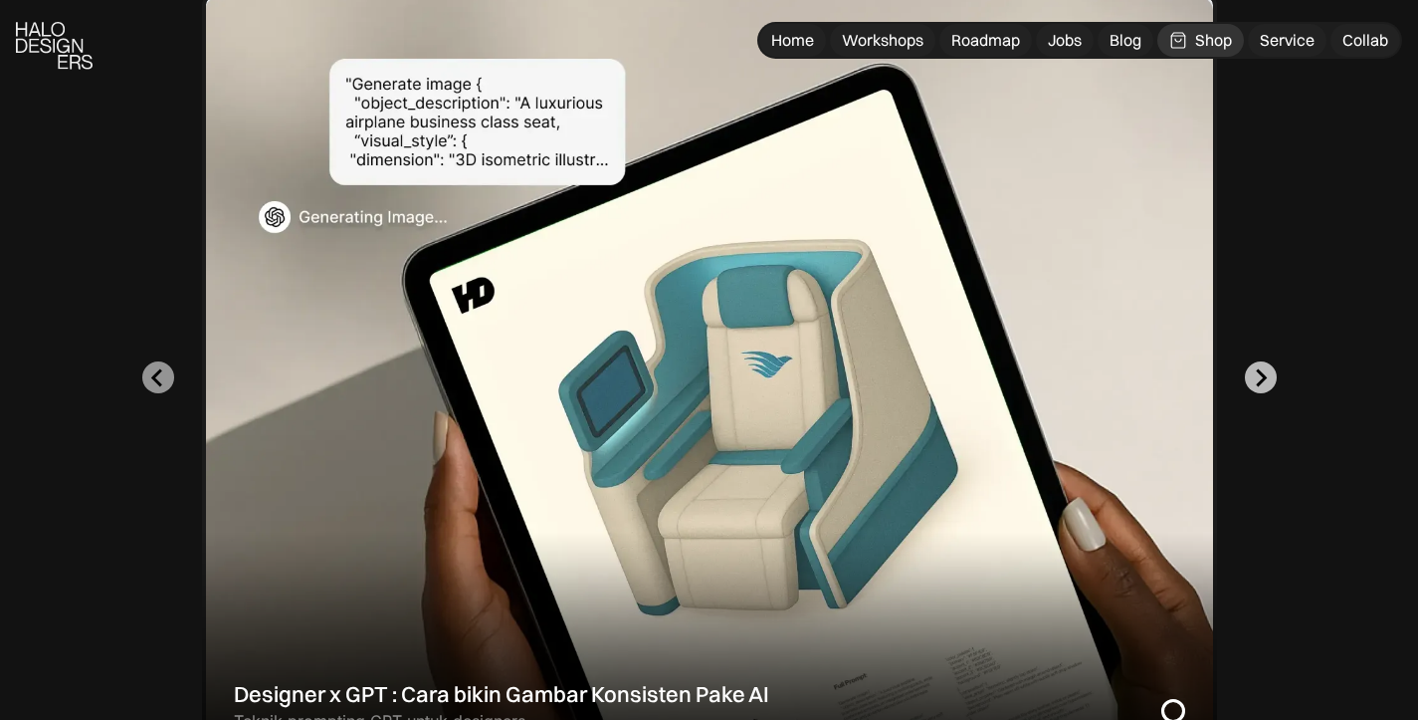
click at [1262, 383] on icon "Next slide" at bounding box center [1260, 377] width 19 height 19
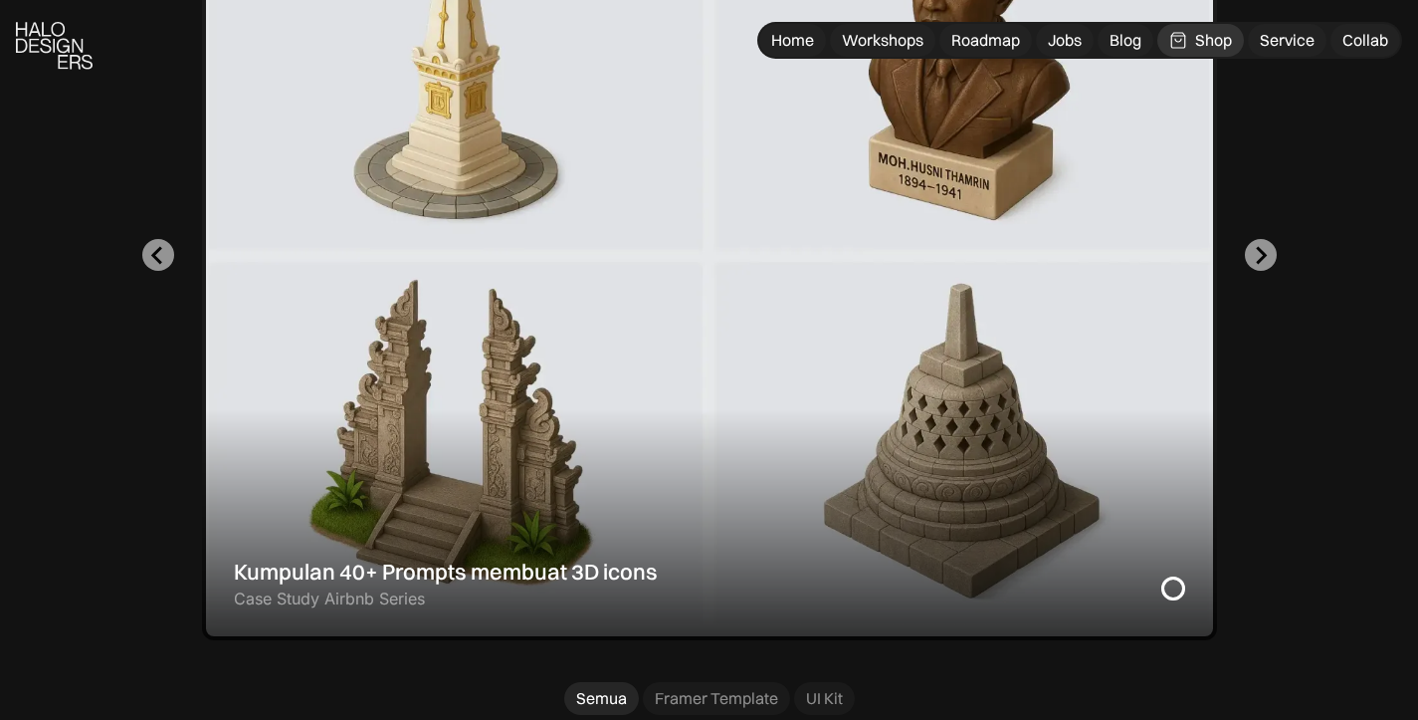
scroll to position [1155, 0]
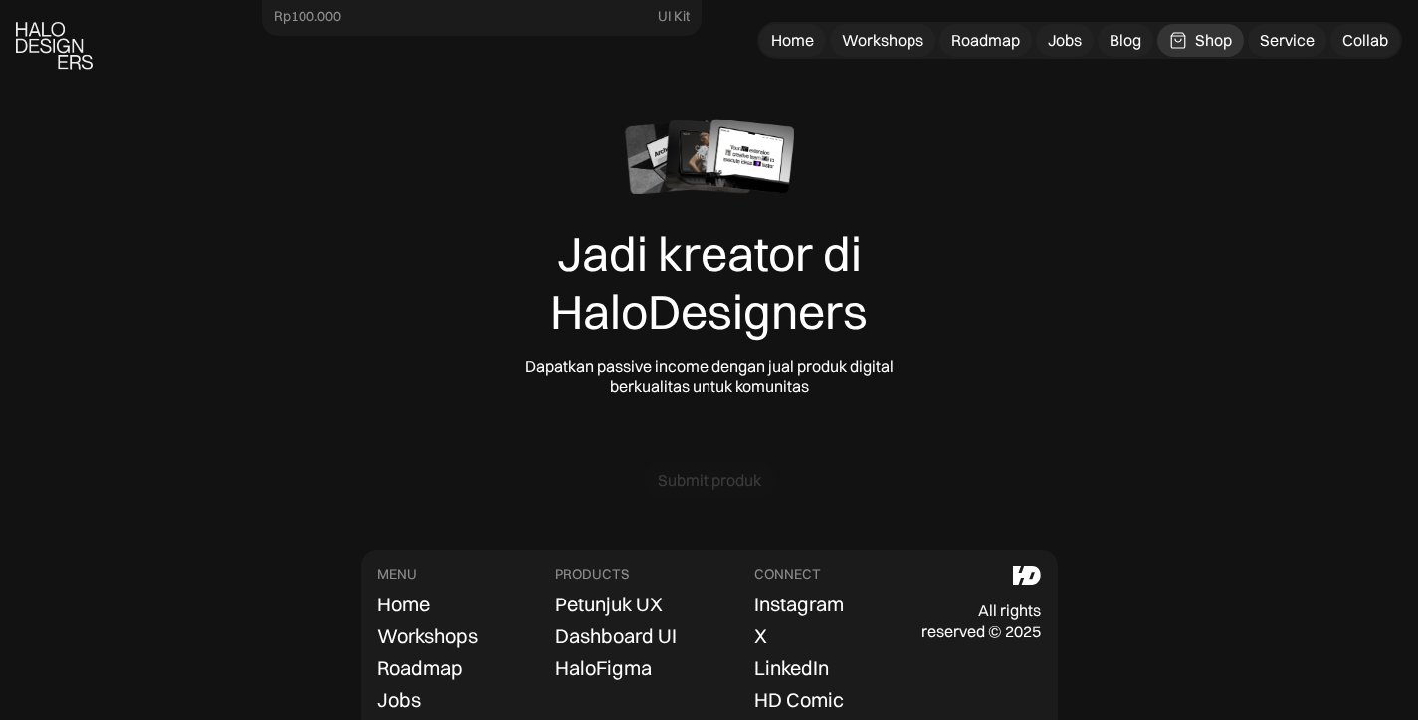
scroll to position [6416, 0]
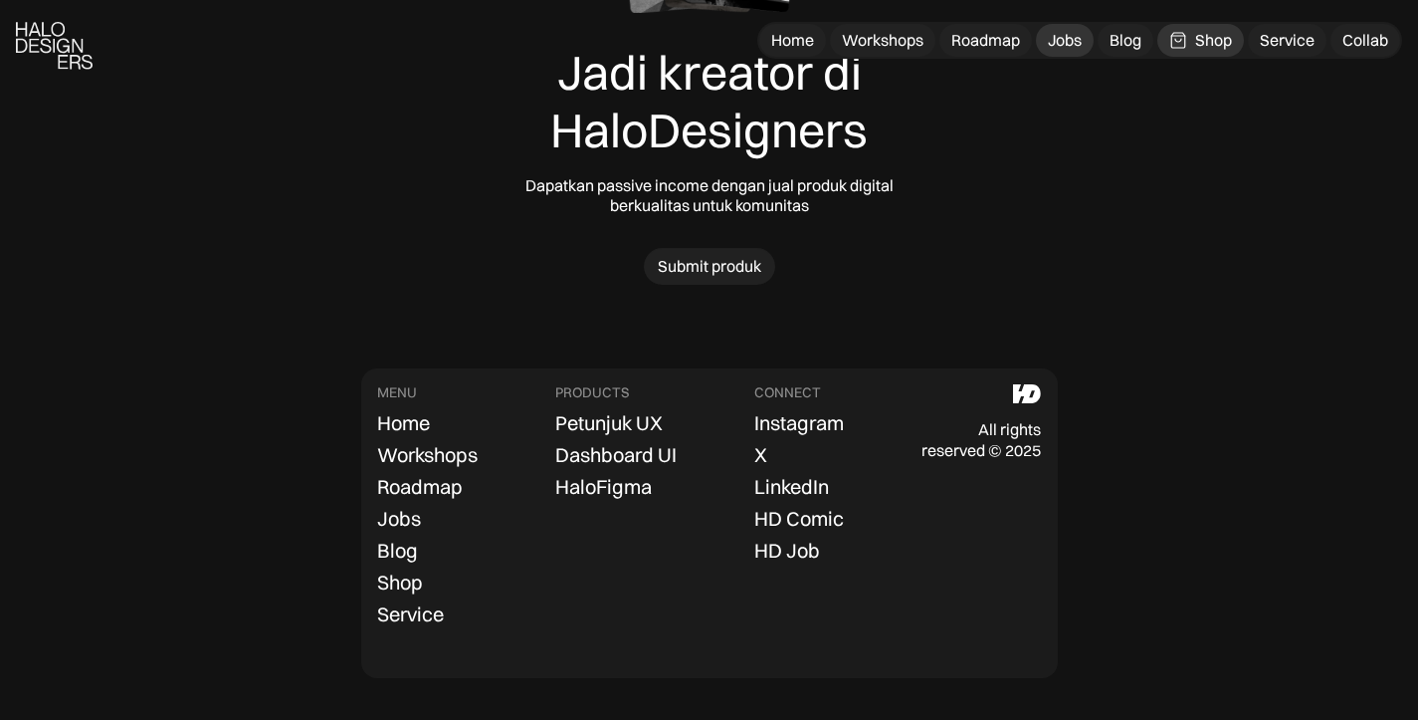
click at [1077, 36] on div "Jobs" at bounding box center [1065, 40] width 34 height 21
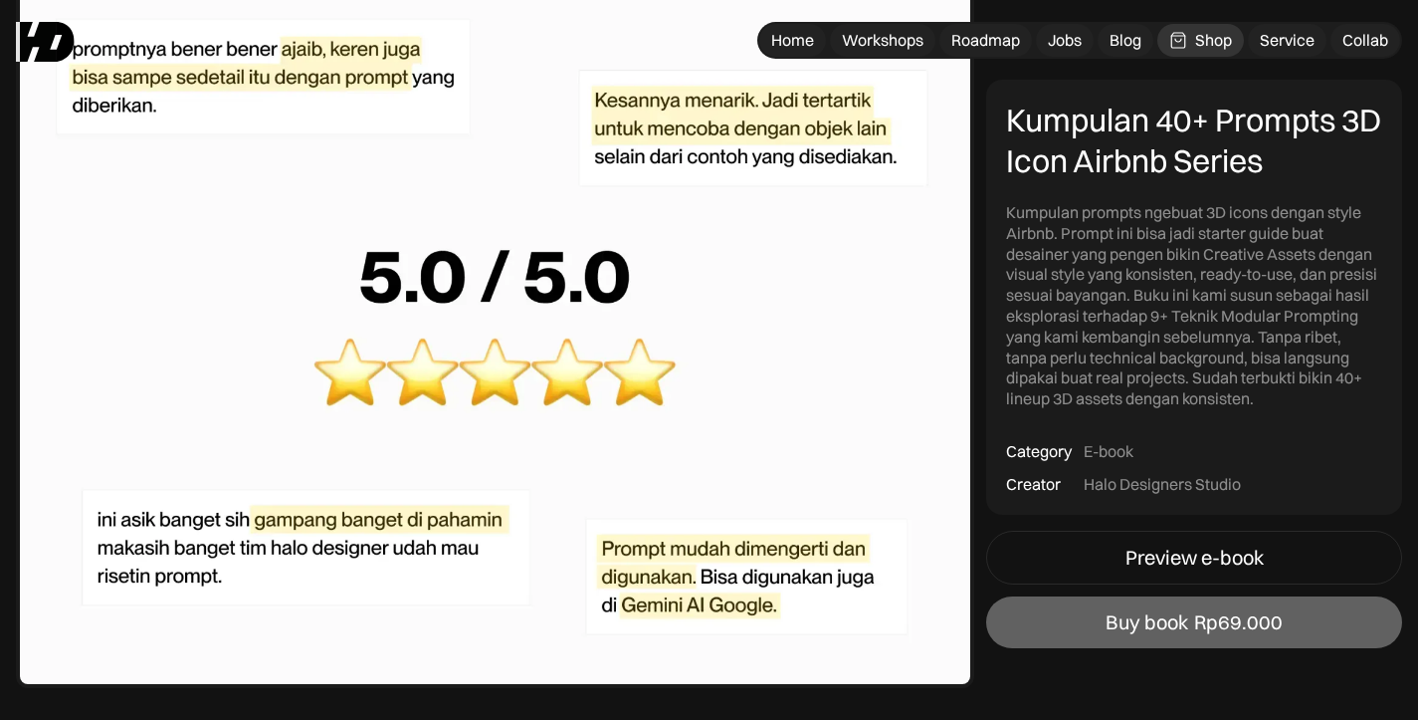
scroll to position [5316, 0]
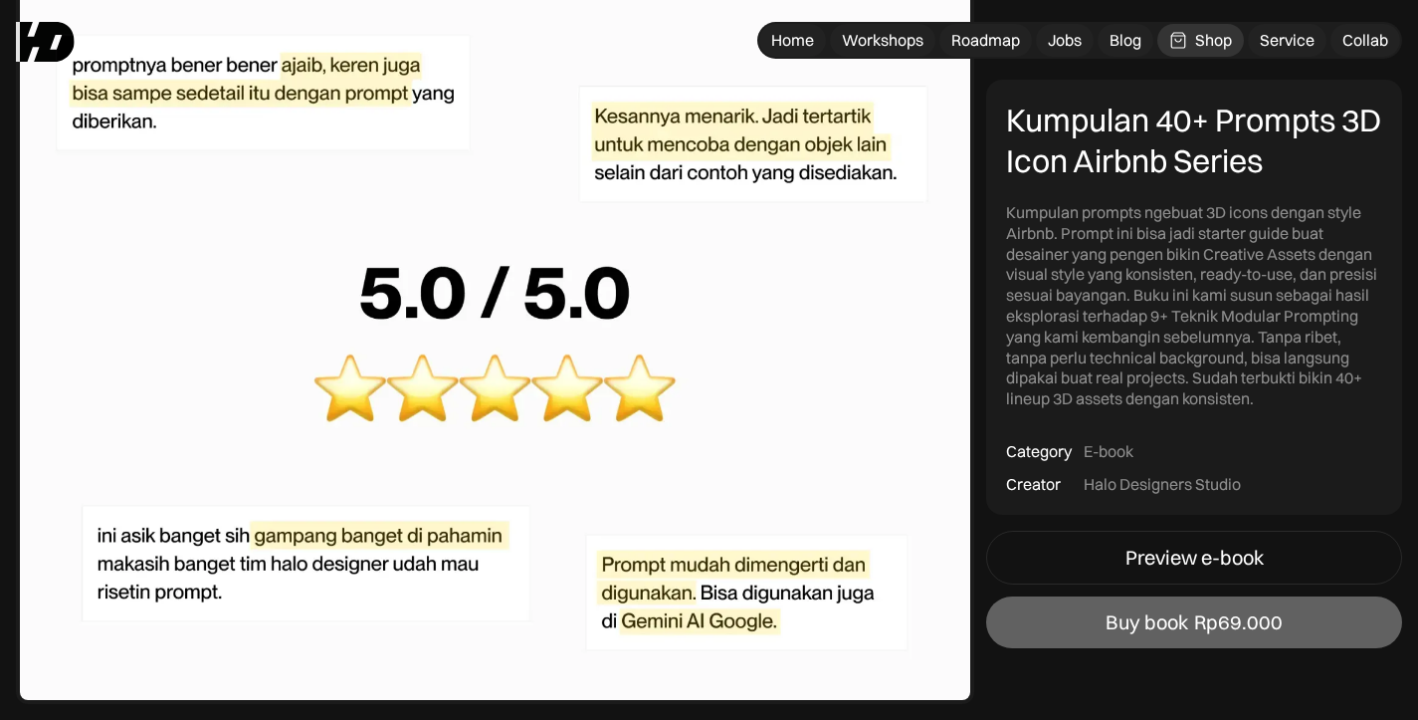
click at [737, 597] on img at bounding box center [495, 340] width 958 height 727
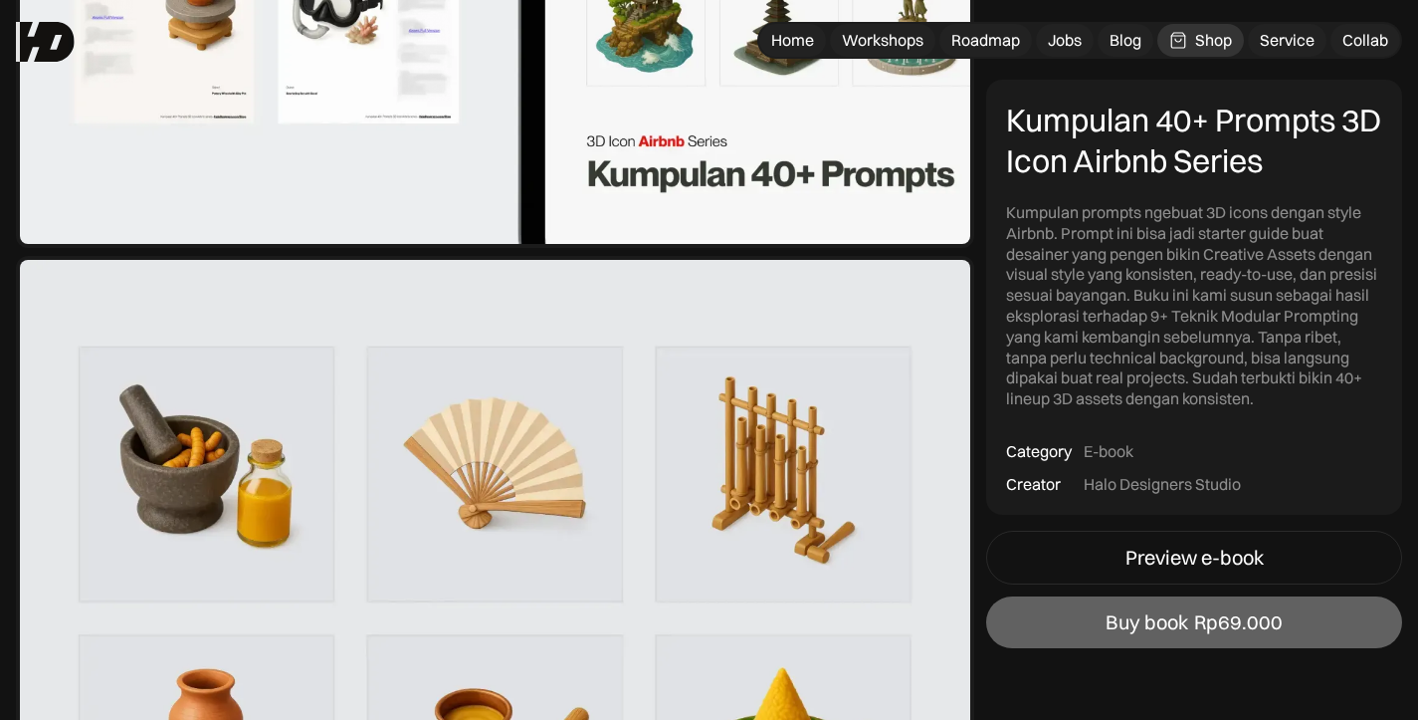
scroll to position [1338, 0]
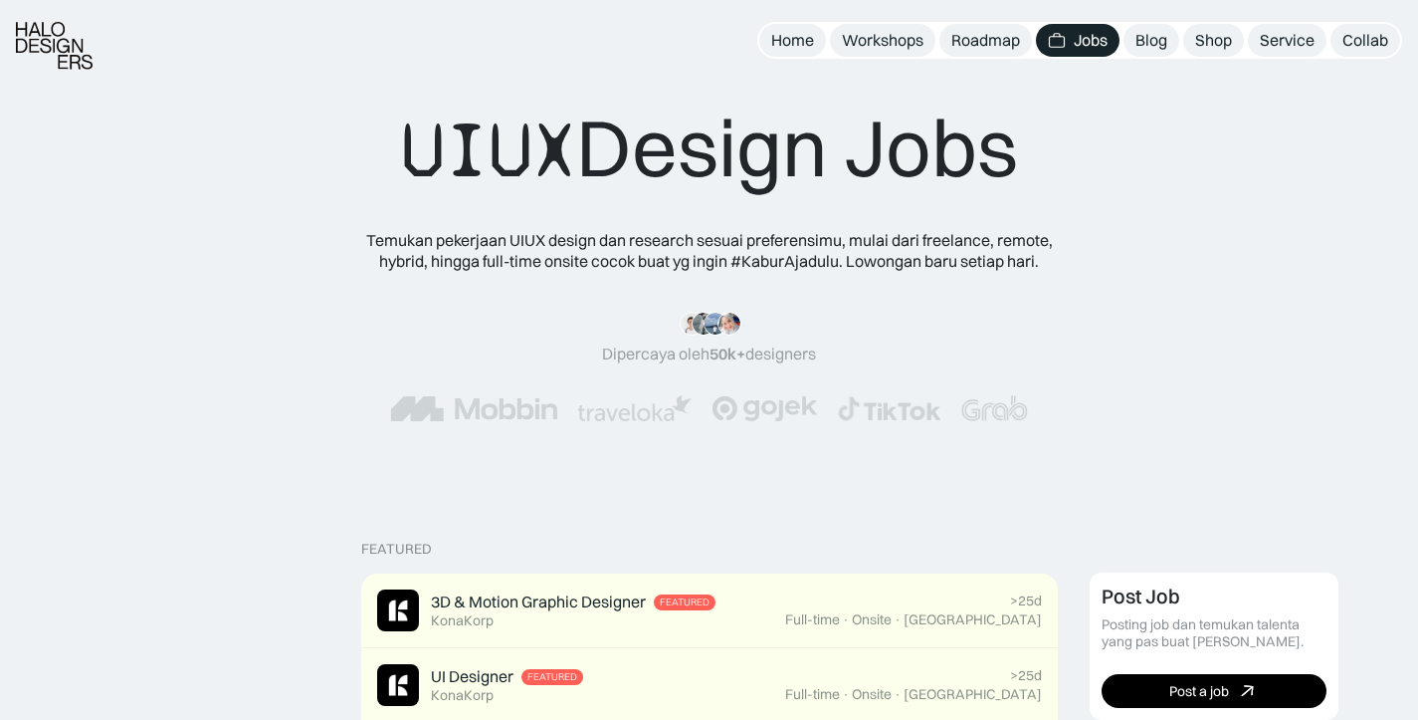
scroll to position [491, 0]
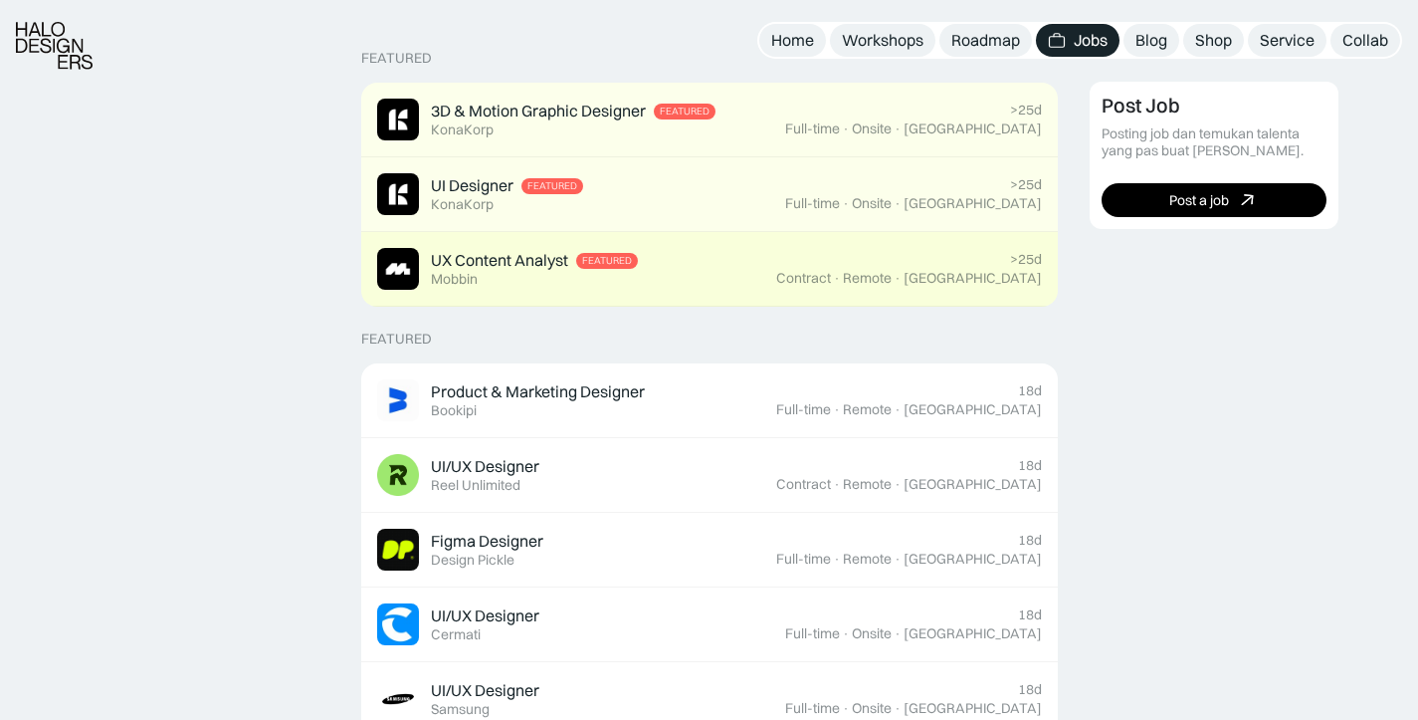
click at [853, 261] on div ">25d Contract · Remote · [GEOGRAPHIC_DATA]" at bounding box center [909, 269] width 266 height 36
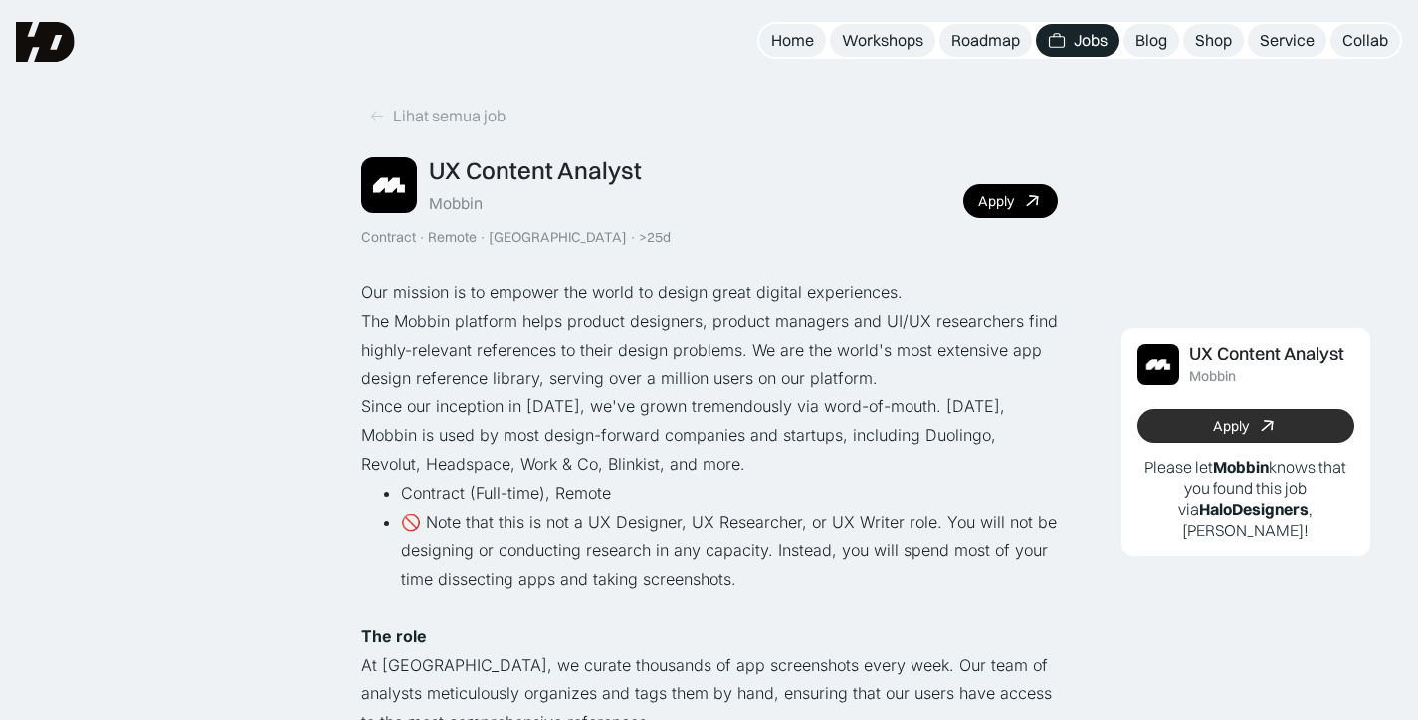
click at [1231, 418] on div "Apply" at bounding box center [1231, 426] width 36 height 17
